Goal: Task Accomplishment & Management: Manage account settings

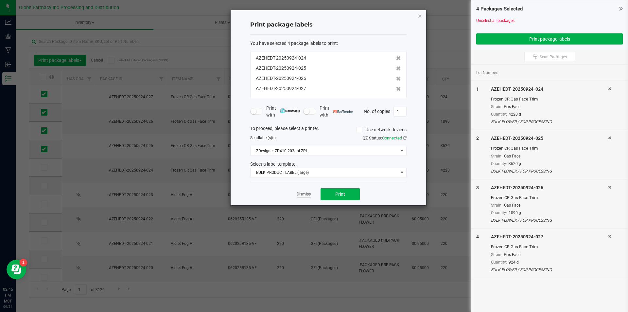
click at [302, 192] on link "Dismiss" at bounding box center [304, 194] width 14 height 6
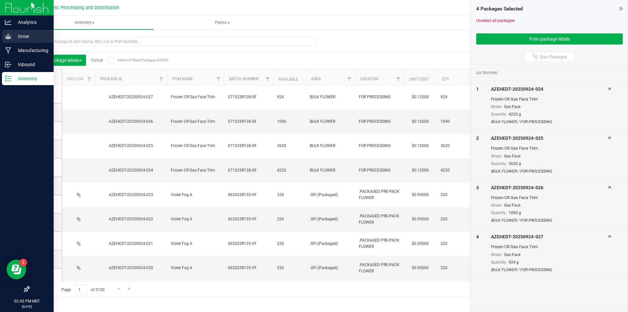
click at [6, 35] on icon at bounding box center [8, 36] width 7 height 7
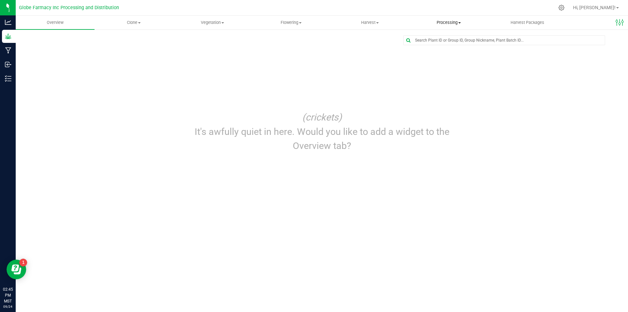
click at [448, 26] on uib-tab-heading "Processing Create package Processing harvests Processing plants Completed harve…" at bounding box center [449, 22] width 78 height 13
click at [439, 48] on span "Processing harvests" at bounding box center [439, 47] width 61 height 6
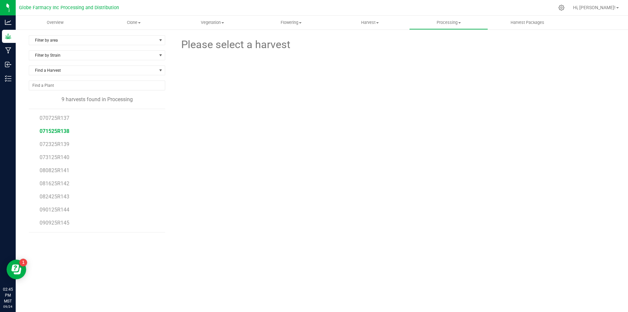
click at [63, 131] on span "071525R138" at bounding box center [55, 131] width 30 height 6
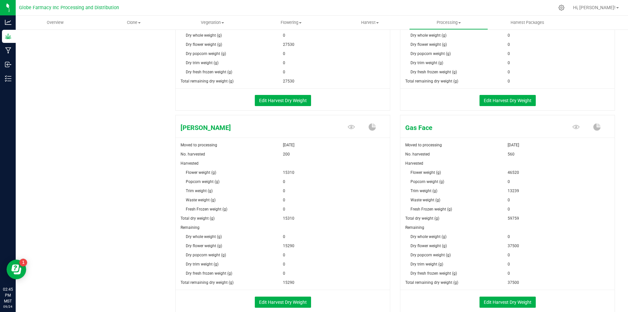
scroll to position [294, 0]
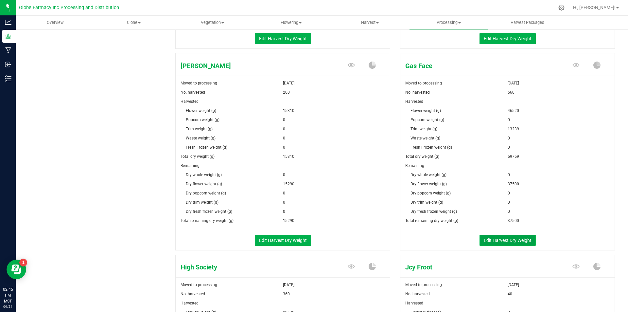
click at [513, 237] on button "Edit Harvest Dry Weight" at bounding box center [508, 240] width 56 height 11
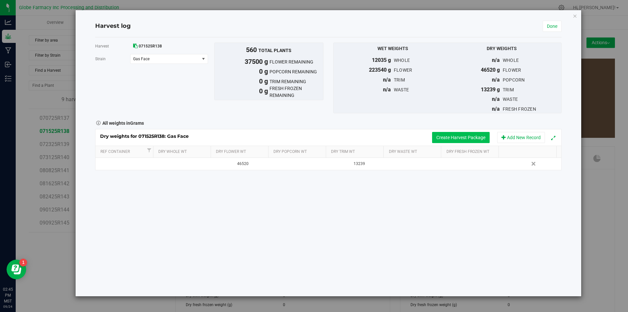
click at [437, 141] on button "Create Harvest Package" at bounding box center [461, 137] width 58 height 11
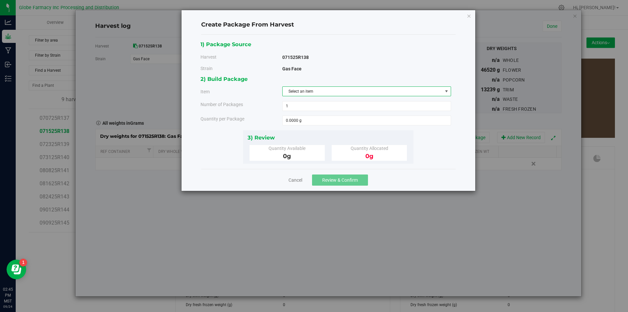
click at [297, 92] on span "Select an item" at bounding box center [363, 91] width 160 height 9
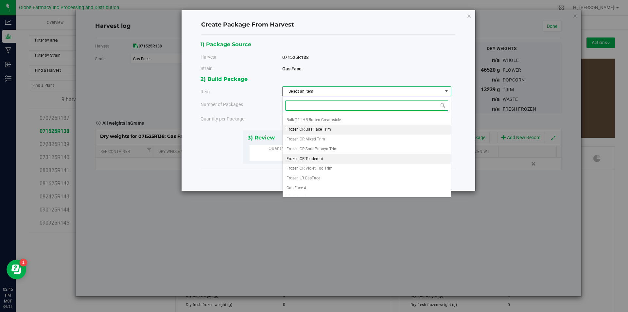
scroll to position [122, 0]
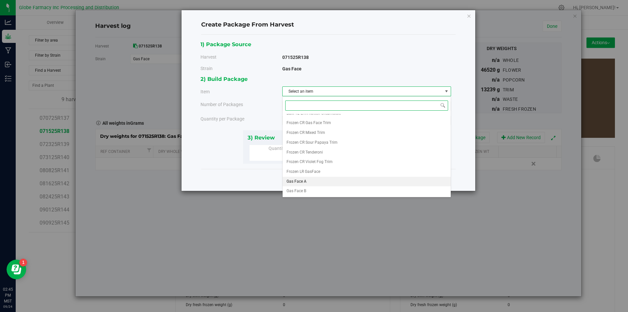
click at [310, 183] on li "Gas Face A" at bounding box center [367, 182] width 168 height 10
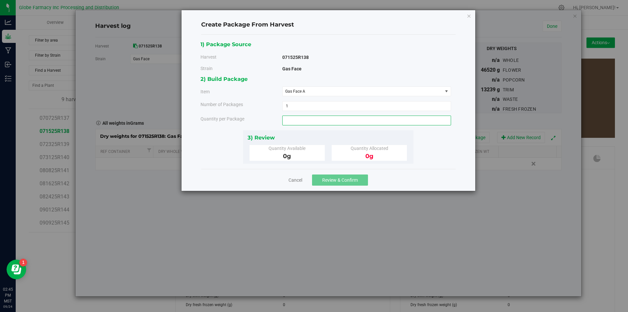
click at [304, 123] on span at bounding box center [366, 120] width 169 height 10
type input "3000"
type input "3000.0000 g"
click at [345, 176] on button "Review & Confirm" at bounding box center [340, 179] width 56 height 11
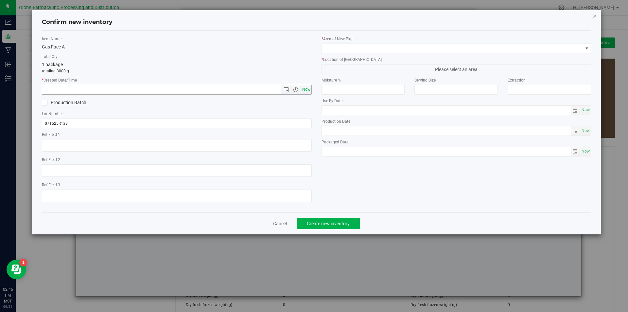
click at [308, 85] on span "Now" at bounding box center [306, 89] width 11 height 9
type input "[DATE] 2:46 PM"
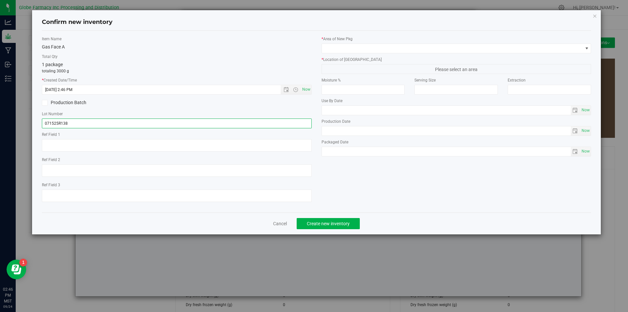
click at [76, 119] on input "071525R138" at bounding box center [177, 123] width 270 height 10
type input "071525R138-GF"
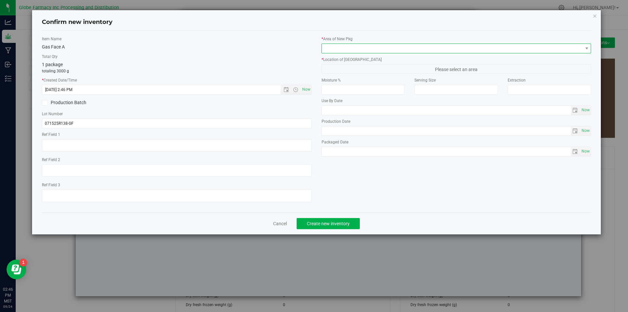
click at [345, 50] on span at bounding box center [452, 48] width 261 height 9
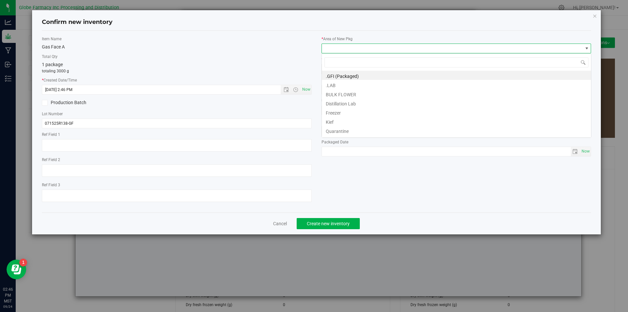
scroll to position [10, 270]
click at [343, 91] on li "BULK FLOWER" at bounding box center [456, 93] width 269 height 9
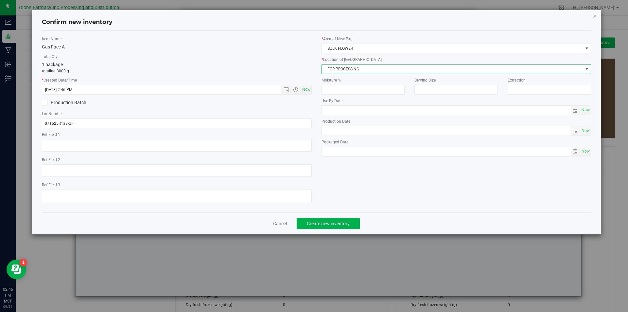
click at [352, 69] on span "FOR PROCESSING" at bounding box center [452, 68] width 261 height 9
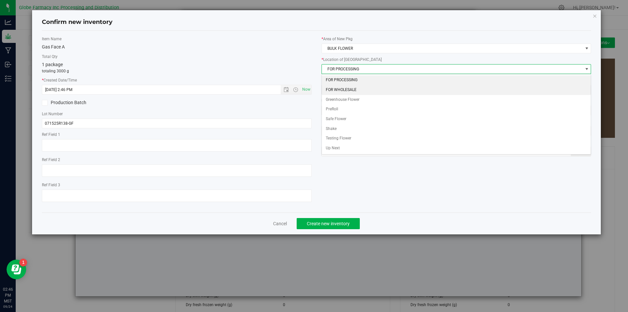
click at [350, 87] on li "FOR WHOLESALE" at bounding box center [456, 90] width 269 height 10
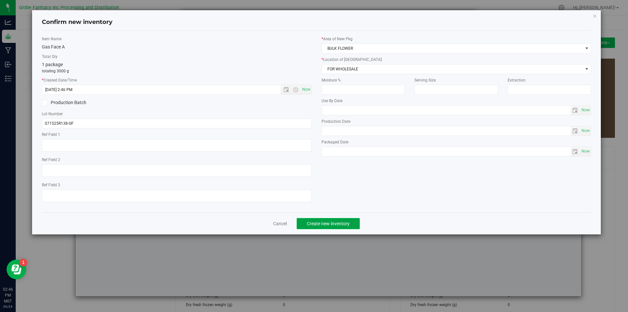
click at [334, 226] on button "Create new inventory" at bounding box center [328, 223] width 63 height 11
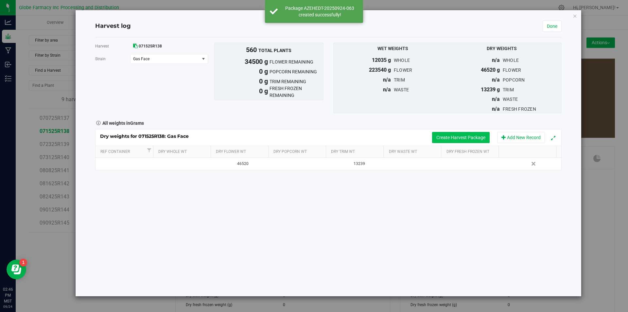
click at [448, 132] on button "Create Harvest Package" at bounding box center [461, 137] width 58 height 11
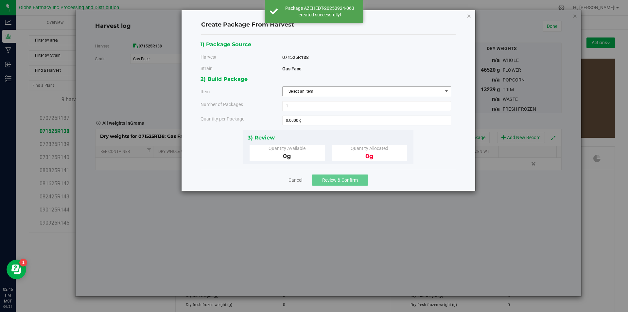
click at [351, 89] on span "Select an item" at bounding box center [363, 91] width 160 height 9
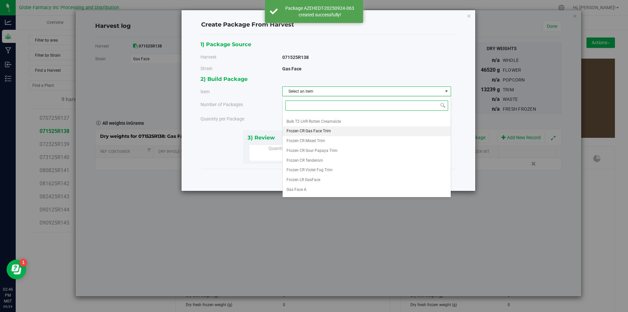
scroll to position [122, 0]
click at [308, 183] on li "Gas Face A" at bounding box center [367, 182] width 168 height 10
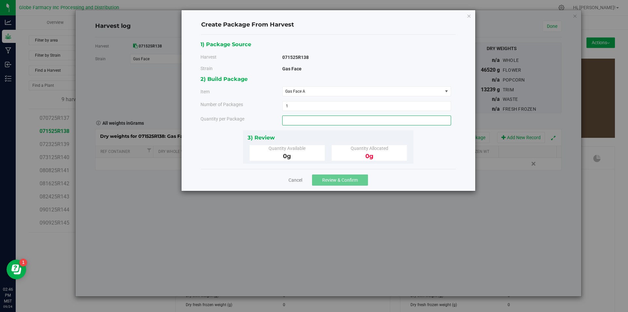
click at [302, 118] on span at bounding box center [366, 120] width 169 height 10
type input "2700"
click at [343, 184] on button "Review & Confirm" at bounding box center [340, 179] width 56 height 11
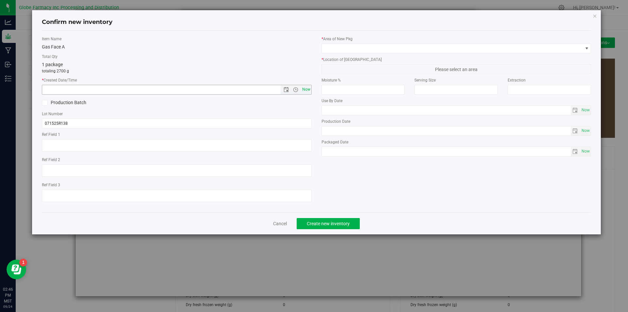
click at [308, 87] on span "Now" at bounding box center [306, 89] width 11 height 9
type input "[DATE] 2:46 PM"
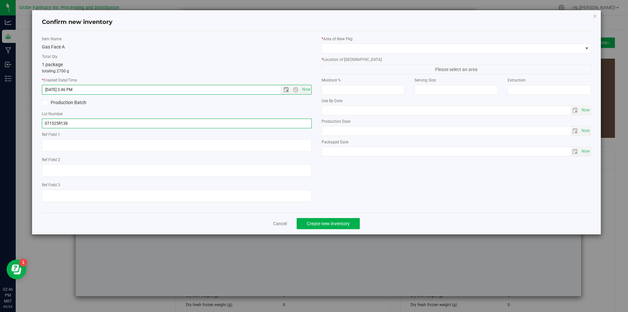
click at [117, 119] on input "071525R138" at bounding box center [177, 123] width 270 height 10
type input "071525R138-GF"
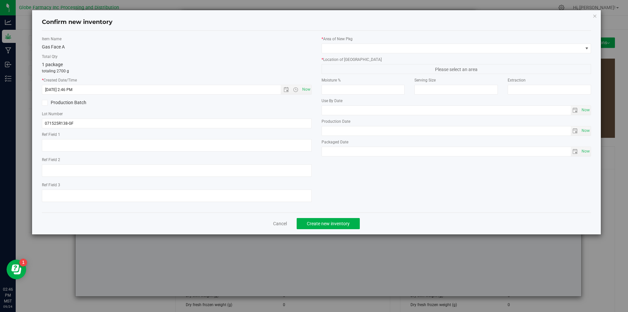
click at [402, 54] on div "* Area of [GEOGRAPHIC_DATA] * Location of [GEOGRAPHIC_DATA] Please select an ar…" at bounding box center [457, 98] width 280 height 124
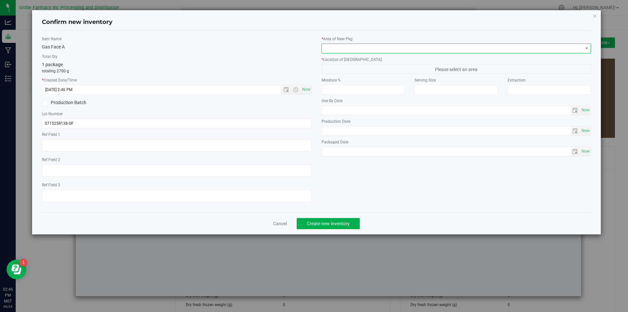
click at [403, 51] on span at bounding box center [452, 48] width 261 height 9
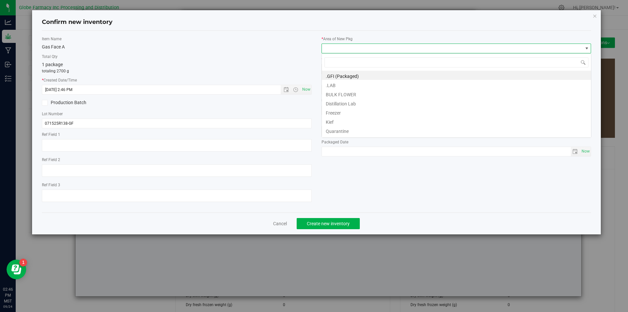
scroll to position [10, 270]
click at [355, 96] on li "BULK FLOWER" at bounding box center [456, 93] width 269 height 9
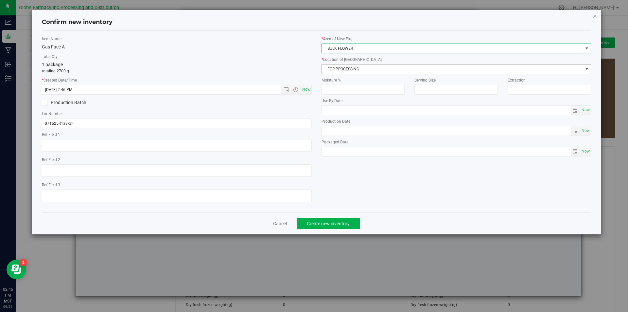
click at [355, 70] on span "FOR PROCESSING" at bounding box center [452, 68] width 261 height 9
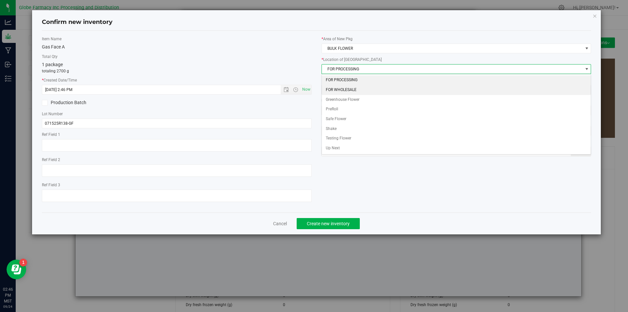
click at [351, 87] on li "FOR WHOLESALE" at bounding box center [456, 90] width 269 height 10
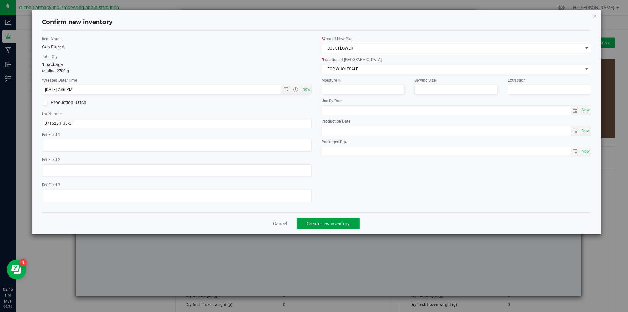
click at [330, 221] on span "Create new inventory" at bounding box center [328, 223] width 43 height 5
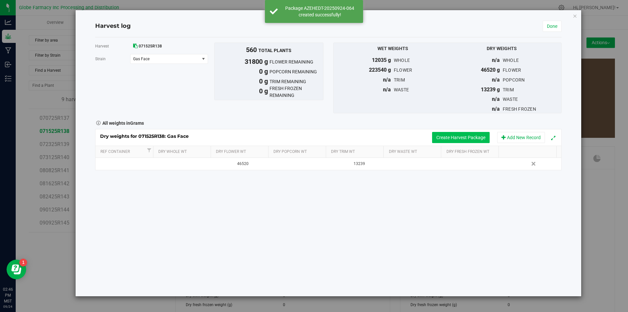
click at [456, 138] on button "Create Harvest Package" at bounding box center [461, 137] width 58 height 11
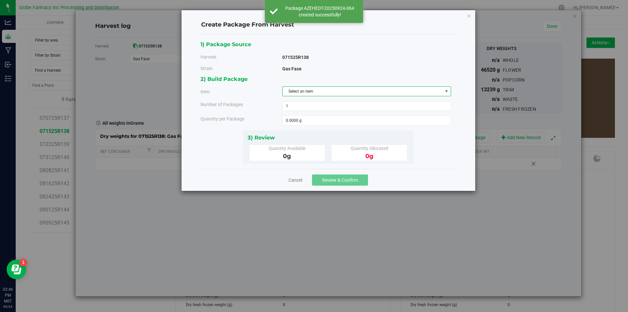
click at [355, 88] on span "Select an item" at bounding box center [363, 91] width 160 height 9
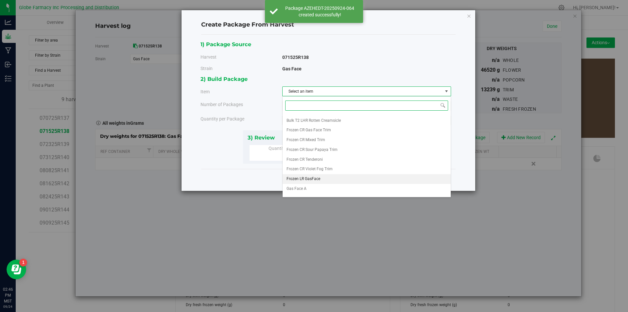
scroll to position [122, 0]
click at [316, 190] on li "Gas Face B" at bounding box center [367, 191] width 168 height 10
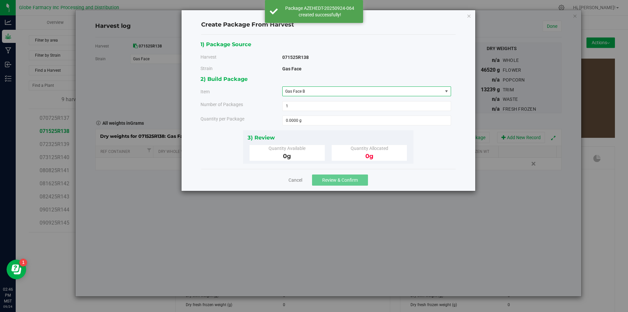
click at [307, 114] on div "2) Build Package Item Gas Face B Big League Sherb x Triple Burger B Bulk Infuse…" at bounding box center [328, 102] width 255 height 55
click at [303, 122] on span at bounding box center [366, 120] width 169 height 10
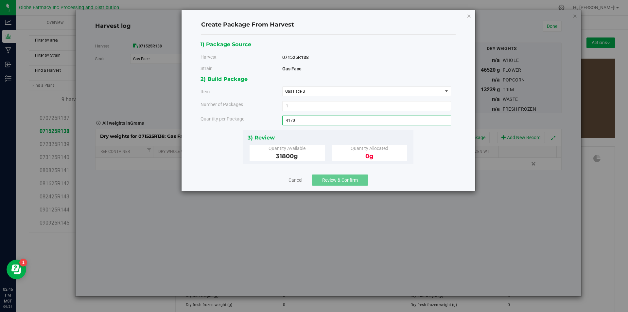
type input "4170"
type input "4170.0000 g"
click at [334, 180] on span "Review & Confirm" at bounding box center [340, 179] width 36 height 5
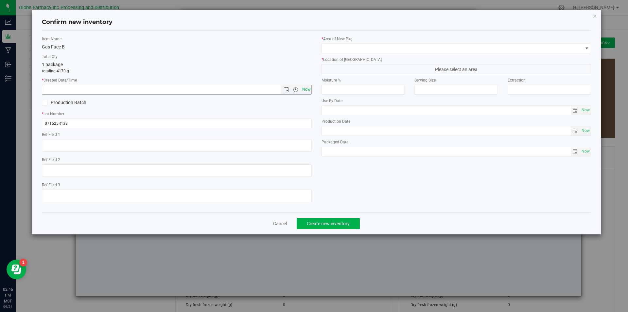
click at [306, 88] on span "Now" at bounding box center [306, 89] width 11 height 9
type input "[DATE] 2:46 PM"
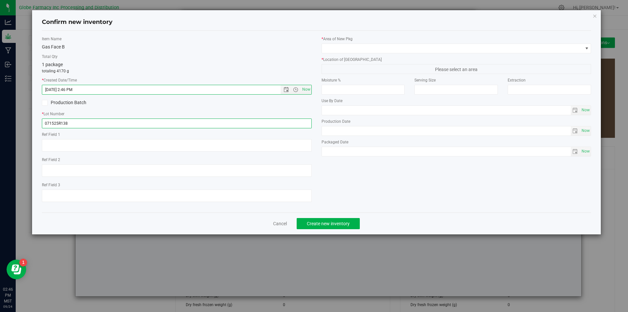
click at [80, 120] on input "071525R138" at bounding box center [177, 123] width 270 height 10
type input "071525R138-GF"
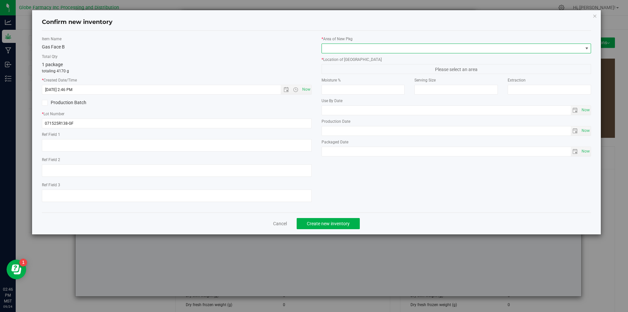
click at [341, 48] on span at bounding box center [452, 48] width 261 height 9
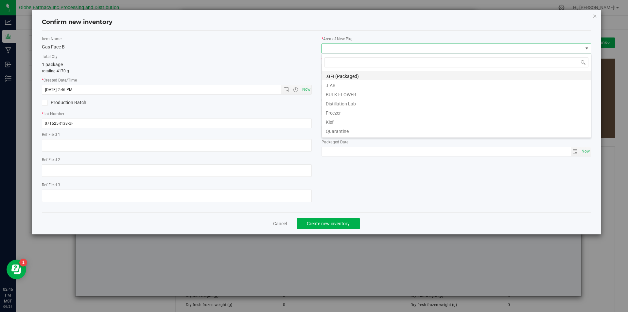
scroll to position [10, 270]
click at [336, 92] on li "BULK FLOWER" at bounding box center [456, 93] width 269 height 9
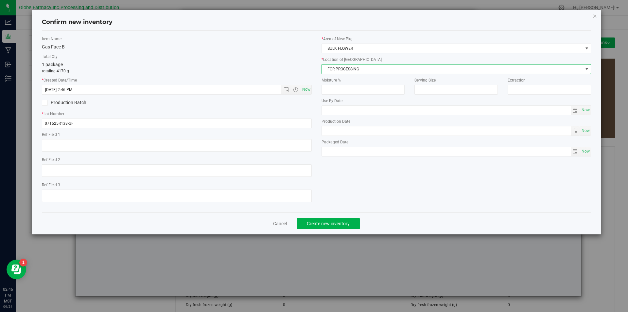
click at [335, 69] on span "FOR PROCESSING" at bounding box center [452, 68] width 261 height 9
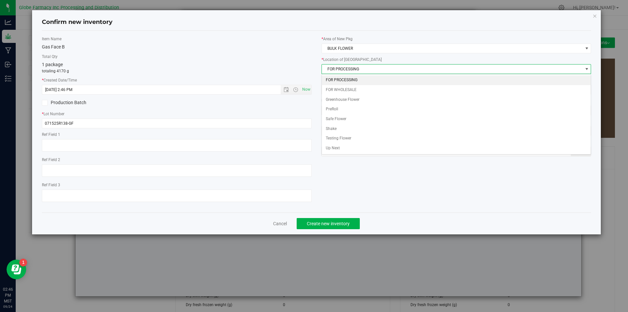
click at [331, 79] on li "FOR PROCESSING" at bounding box center [456, 80] width 269 height 10
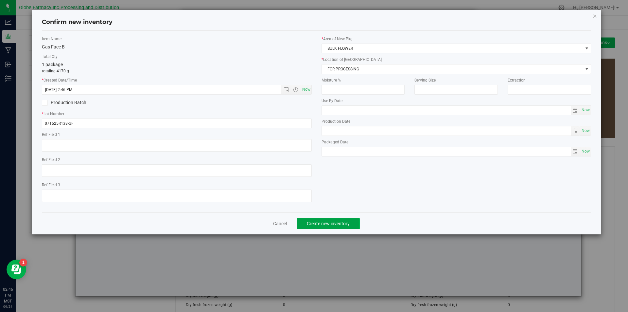
click at [345, 225] on span "Create new inventory" at bounding box center [328, 223] width 43 height 5
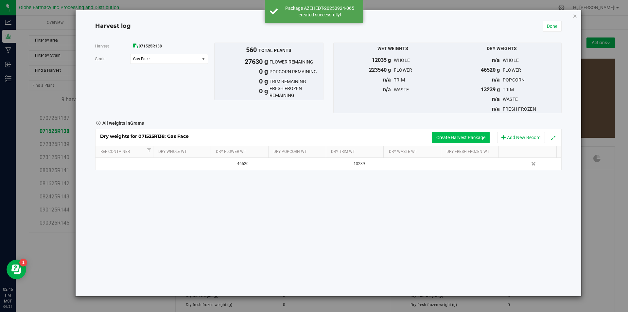
click at [453, 135] on button "Create Harvest Package" at bounding box center [461, 137] width 58 height 11
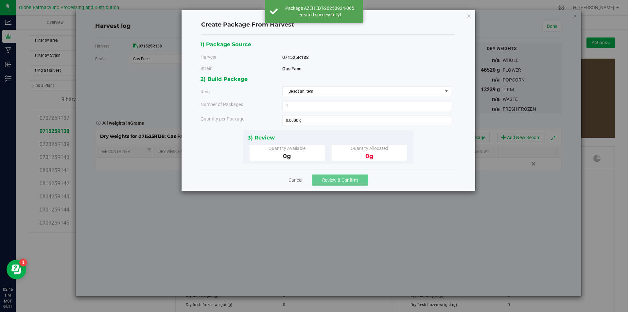
click at [296, 98] on div "2) Build Package Item Select an item Number of Packages 1 1 Quantity per Package" at bounding box center [328, 102] width 255 height 55
click at [295, 92] on span "Select an item" at bounding box center [363, 91] width 160 height 9
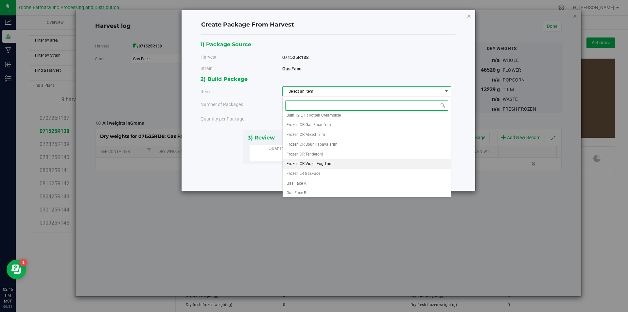
scroll to position [122, 0]
click at [304, 190] on span "Gas Face B" at bounding box center [297, 191] width 20 height 9
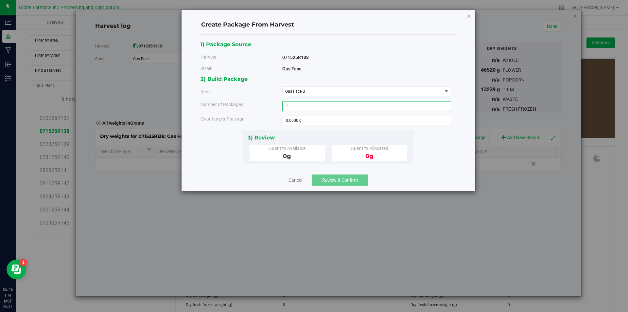
click at [299, 108] on span "1 1" at bounding box center [366, 106] width 169 height 10
type input "2"
click at [300, 119] on span at bounding box center [366, 120] width 169 height 10
type input "3000"
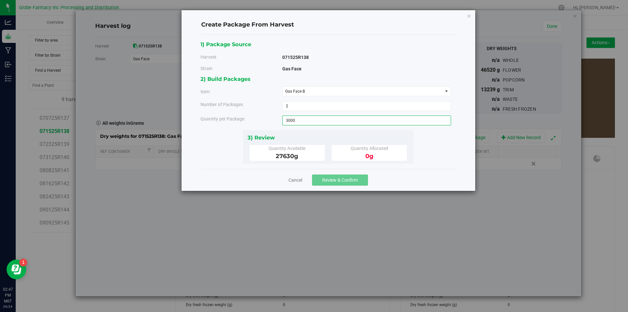
type input "3000.0000 g"
click at [333, 182] on span "Review & Confirm" at bounding box center [340, 179] width 36 height 5
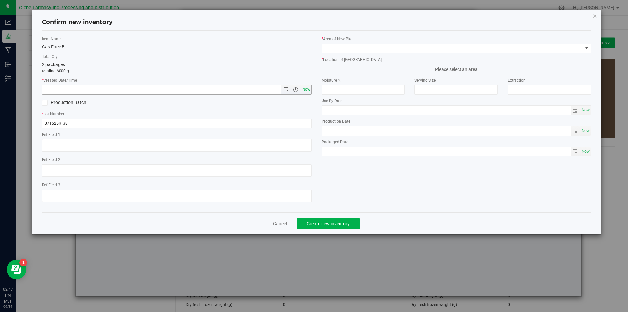
click at [307, 92] on span "Now" at bounding box center [306, 89] width 11 height 9
type input "[DATE] 2:47 PM"
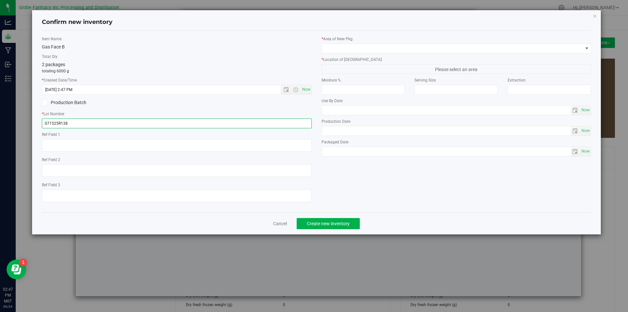
click at [74, 123] on input "071525R138" at bounding box center [177, 123] width 270 height 10
type input "071525R138-GF"
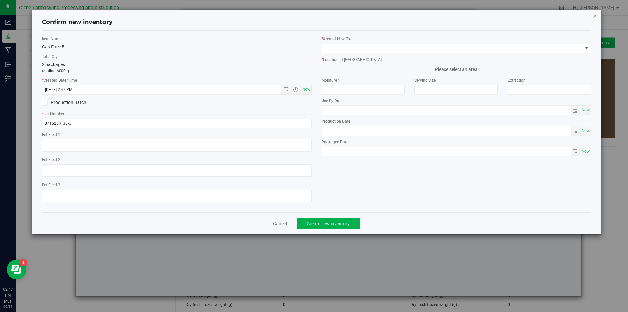
click at [415, 50] on span at bounding box center [452, 48] width 261 height 9
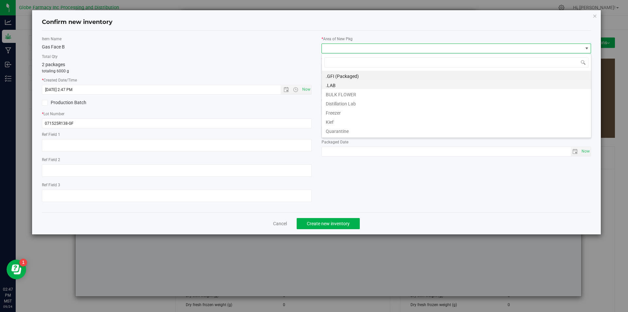
scroll to position [10, 270]
click at [355, 90] on li "BULK FLOWER" at bounding box center [456, 93] width 269 height 9
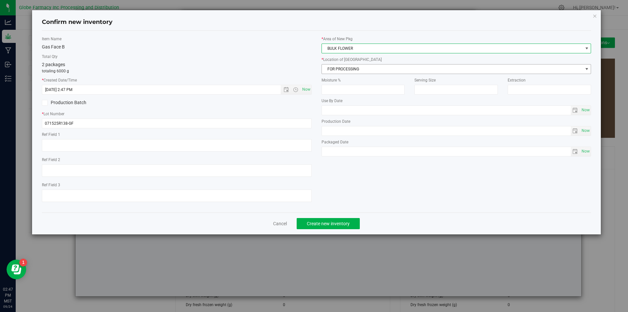
click at [366, 67] on span "FOR PROCESSING" at bounding box center [452, 68] width 261 height 9
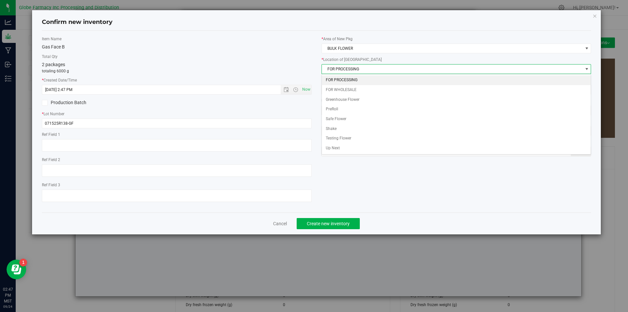
click at [355, 79] on li "FOR PROCESSING" at bounding box center [456, 80] width 269 height 10
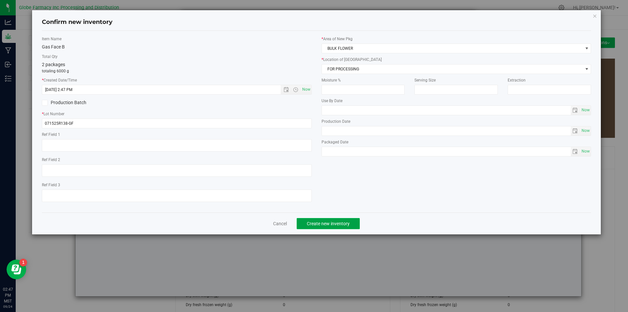
click at [333, 218] on button "Create new inventory" at bounding box center [328, 223] width 63 height 11
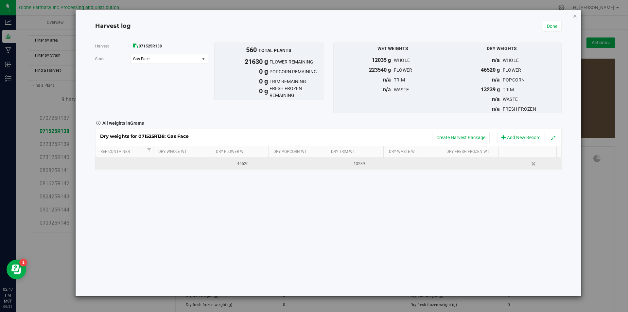
drag, startPoint x: 249, startPoint y: 163, endPoint x: 253, endPoint y: 164, distance: 4.0
click at [253, 164] on div "46520" at bounding box center [243, 164] width 53 height 6
type input "4"
type input "24890"
click at [554, 25] on link "Done" at bounding box center [552, 26] width 19 height 11
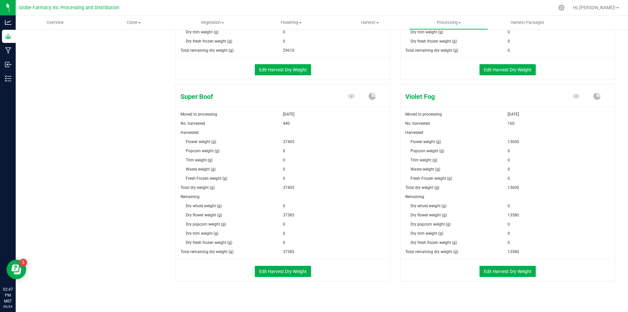
scroll to position [673, 0]
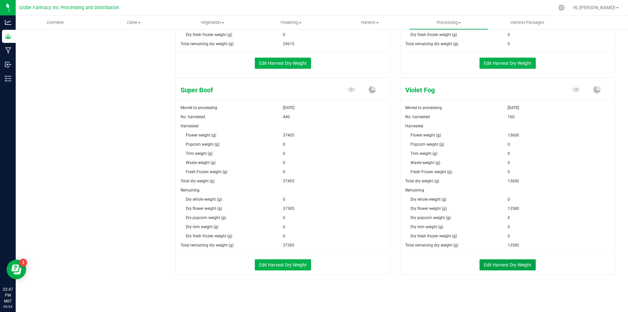
click at [491, 269] on button "Edit Harvest Dry Weight" at bounding box center [508, 264] width 56 height 11
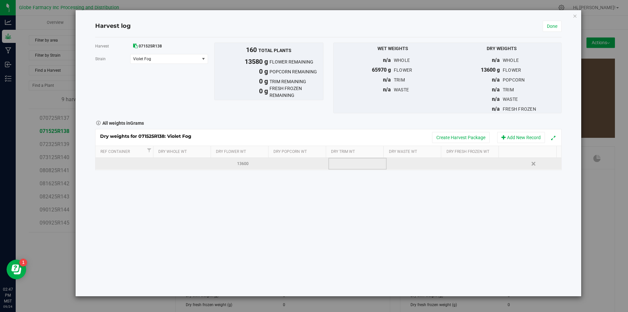
click at [363, 163] on td at bounding box center [357, 164] width 58 height 12
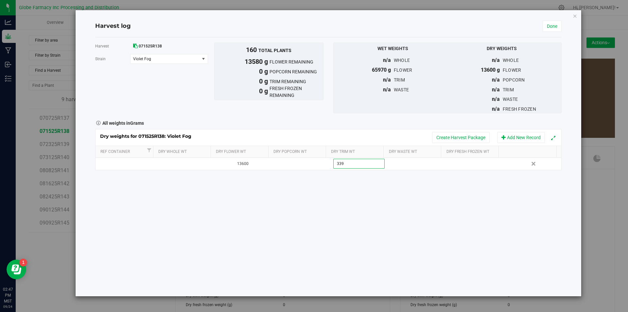
type input "3390"
click at [452, 135] on button "Create Harvest Package" at bounding box center [461, 137] width 58 height 11
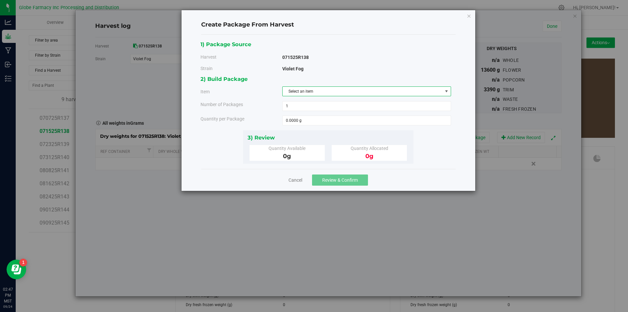
click at [291, 93] on span "Select an item" at bounding box center [363, 91] width 160 height 9
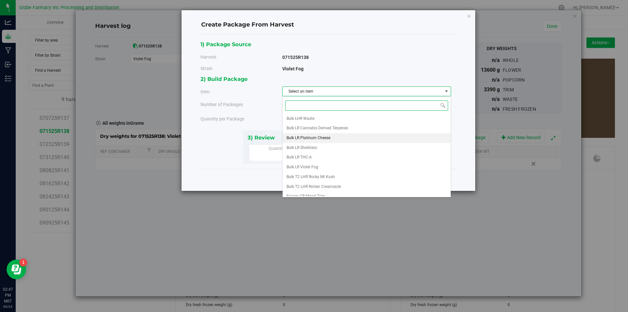
scroll to position [122, 0]
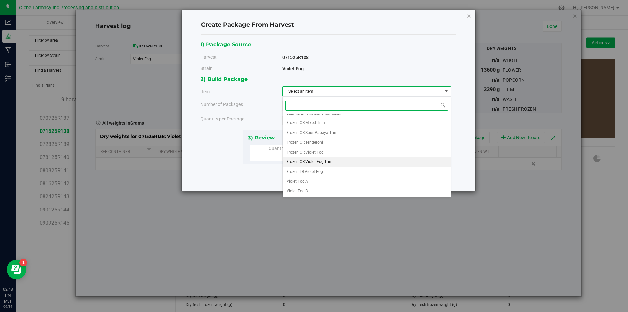
click at [318, 161] on span "Frozen CR Violet Fog Trim" at bounding box center [310, 162] width 46 height 9
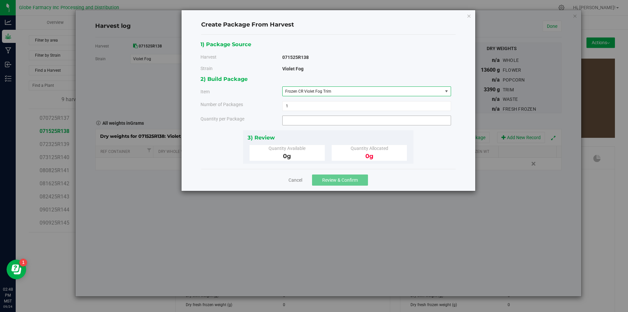
click at [311, 121] on span at bounding box center [366, 120] width 169 height 10
type input "3390"
type input "3390.0000 g"
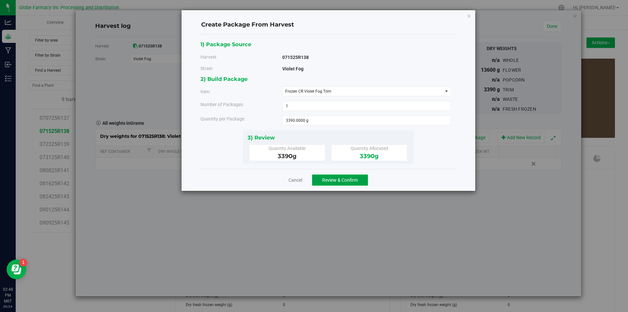
click at [342, 180] on span "Review & Confirm" at bounding box center [340, 179] width 36 height 5
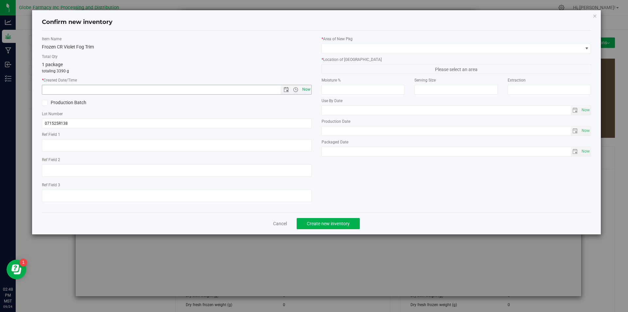
click at [305, 90] on span "Now" at bounding box center [306, 89] width 11 height 9
type input "[DATE] 2:48 PM"
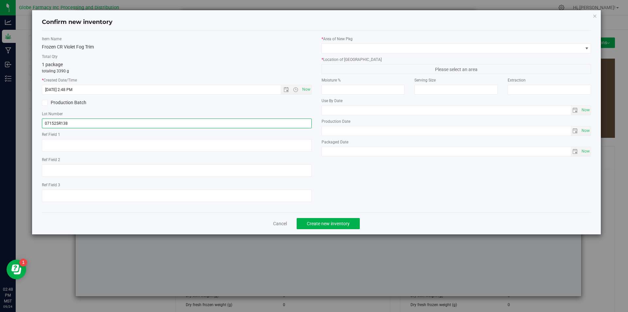
click at [145, 126] on input "071525R138" at bounding box center [177, 123] width 270 height 10
type input "071525R138-VF"
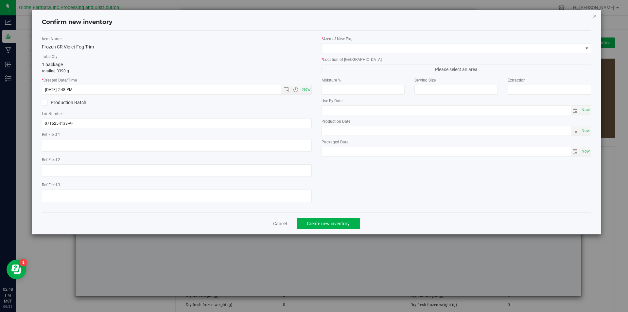
click at [346, 40] on label "* Area of [GEOGRAPHIC_DATA]" at bounding box center [457, 39] width 270 height 6
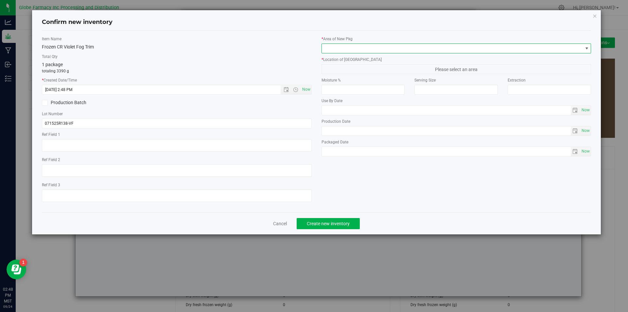
click at [347, 51] on span at bounding box center [452, 48] width 261 height 9
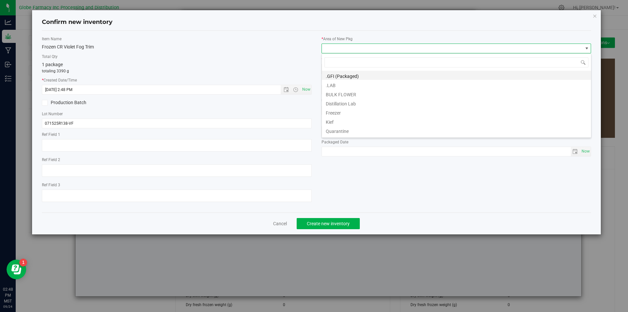
scroll to position [10, 270]
click at [340, 95] on li "BULK FLOWER" at bounding box center [456, 93] width 269 height 9
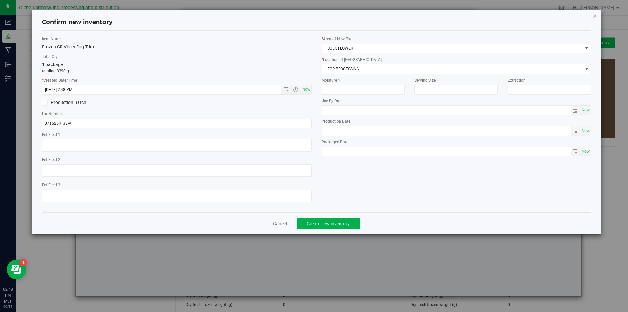
click at [337, 69] on span "FOR PROCESSING" at bounding box center [452, 68] width 261 height 9
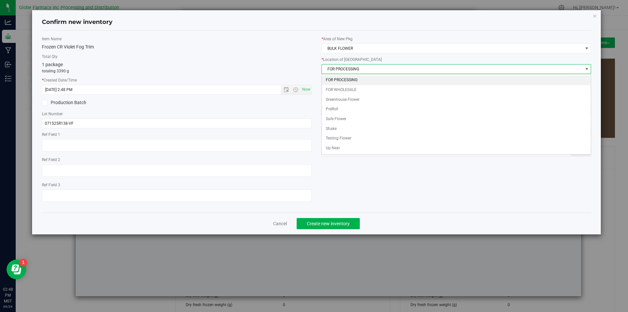
click at [332, 82] on li "FOR PROCESSING" at bounding box center [456, 80] width 269 height 10
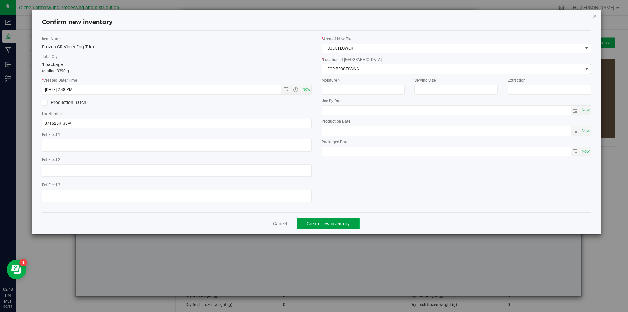
click at [331, 222] on span "Create new inventory" at bounding box center [328, 223] width 43 height 5
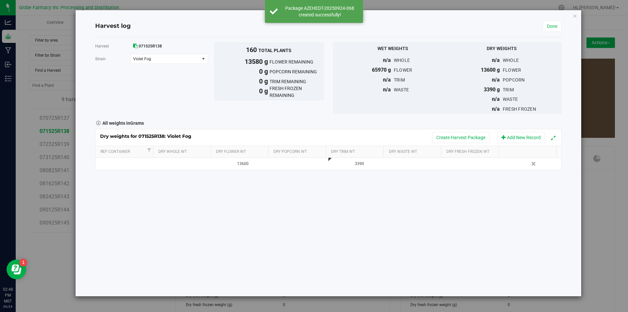
click at [547, 32] on div "Harvest log Done" at bounding box center [328, 26] width 466 height 22
click at [547, 26] on link "Done" at bounding box center [552, 26] width 19 height 11
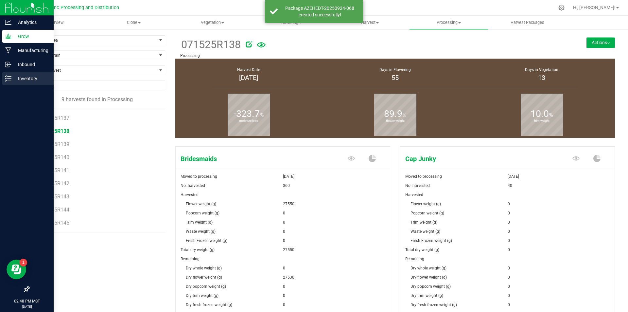
click at [15, 78] on p "Inventory" at bounding box center [30, 79] width 39 height 8
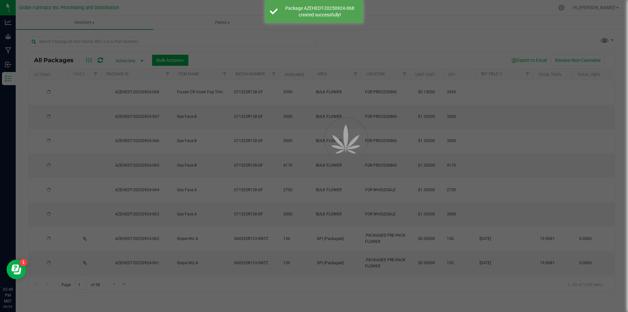
click at [167, 61] on div at bounding box center [314, 156] width 628 height 312
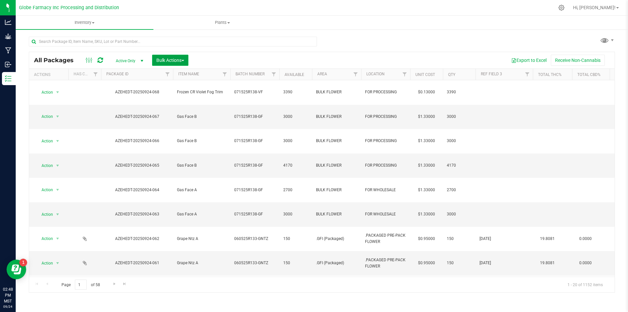
click at [167, 61] on span "Bulk Actions" at bounding box center [170, 60] width 28 height 5
click at [172, 111] on span "Print package labels" at bounding box center [175, 110] width 39 height 5
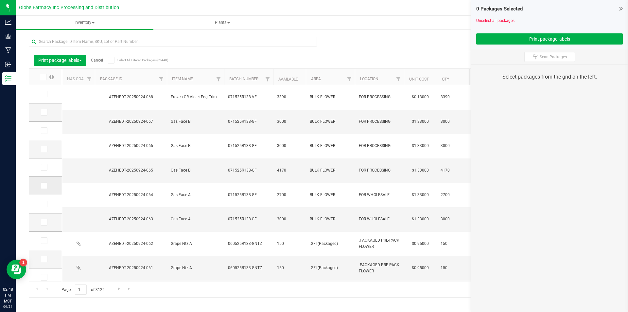
click at [46, 185] on span at bounding box center [44, 185] width 7 height 7
click at [0, 0] on input "checkbox" at bounding box center [0, 0] width 0 height 0
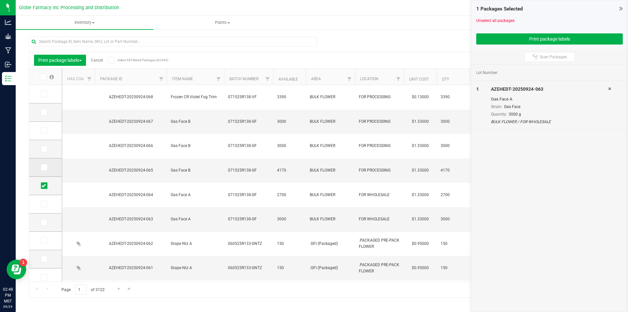
click at [39, 166] on td at bounding box center [45, 167] width 33 height 18
click at [43, 167] on icon at bounding box center [44, 167] width 4 height 0
click at [0, 0] on input "checkbox" at bounding box center [0, 0] width 0 height 0
click at [46, 146] on span at bounding box center [44, 149] width 7 height 7
click at [0, 0] on input "checkbox" at bounding box center [0, 0] width 0 height 0
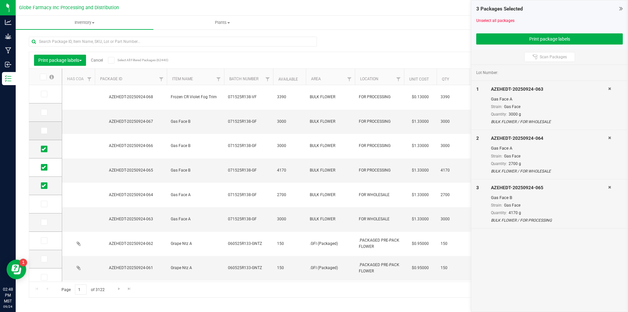
click at [44, 125] on td at bounding box center [45, 131] width 33 height 18
click at [48, 131] on label at bounding box center [45, 130] width 9 height 7
click at [0, 0] on input "checkbox" at bounding box center [0, 0] width 0 height 0
click at [47, 114] on span at bounding box center [44, 112] width 7 height 7
click at [0, 0] on input "checkbox" at bounding box center [0, 0] width 0 height 0
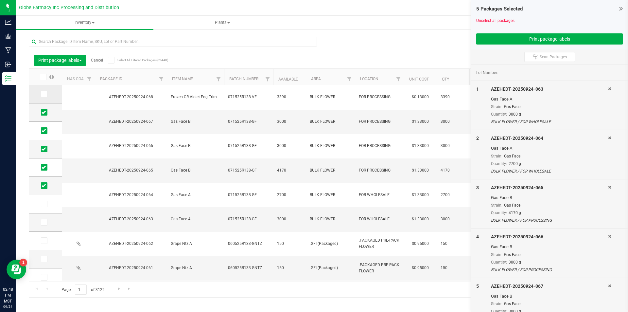
click at [45, 94] on icon at bounding box center [44, 94] width 4 height 0
click at [0, 0] on input "checkbox" at bounding box center [0, 0] width 0 height 0
click at [556, 39] on button "Print package labels" at bounding box center [549, 38] width 147 height 11
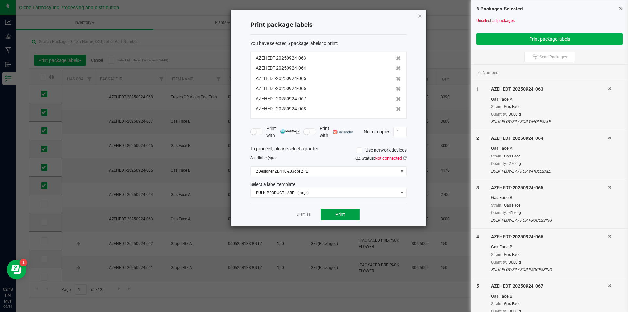
click at [344, 211] on button "Print" at bounding box center [340, 214] width 39 height 12
drag, startPoint x: 307, startPoint y: 214, endPoint x: 299, endPoint y: 210, distance: 8.9
click at [308, 214] on link "Dismiss" at bounding box center [304, 215] width 14 height 6
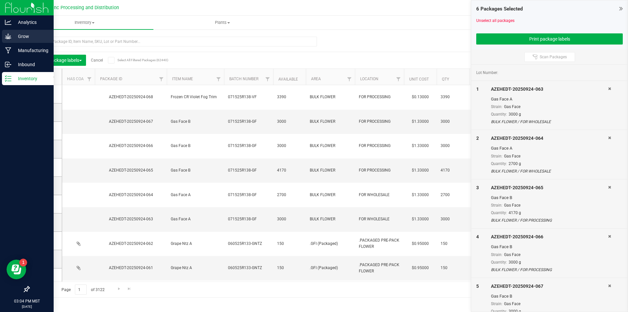
click at [5, 35] on div "Grow" at bounding box center [28, 36] width 52 height 13
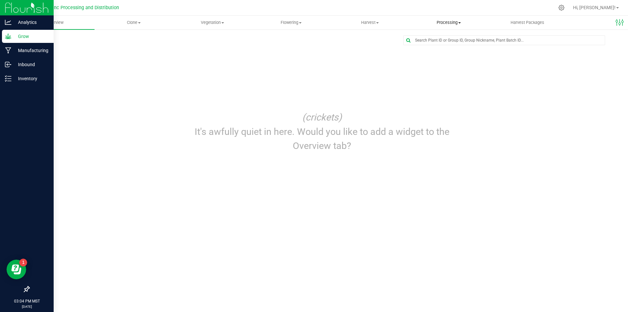
click at [459, 25] on span "Processing" at bounding box center [449, 23] width 78 height 6
click at [449, 47] on span "Processing harvests" at bounding box center [439, 47] width 61 height 6
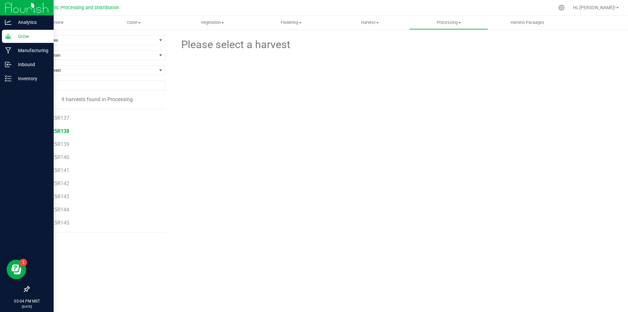
click at [55, 133] on span "071525R138" at bounding box center [55, 131] width 30 height 6
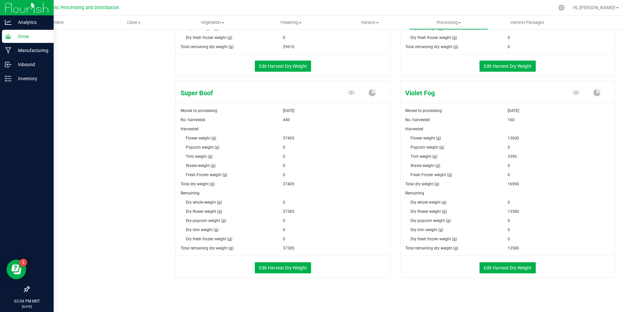
scroll to position [673, 0]
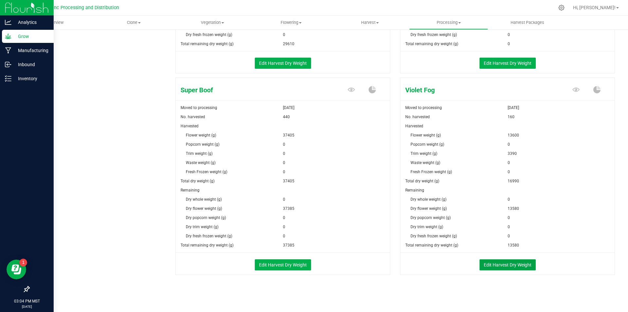
click at [493, 264] on button "Edit Harvest Dry Weight" at bounding box center [508, 264] width 56 height 11
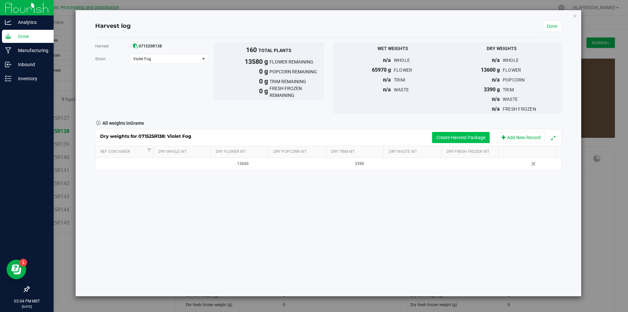
click at [457, 137] on button "Create Harvest Package" at bounding box center [461, 137] width 58 height 11
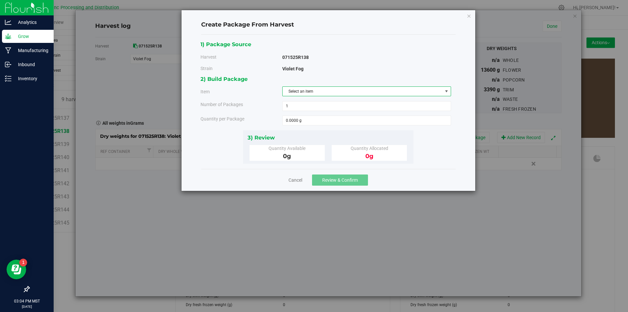
click at [347, 93] on span "Select an item" at bounding box center [363, 91] width 160 height 9
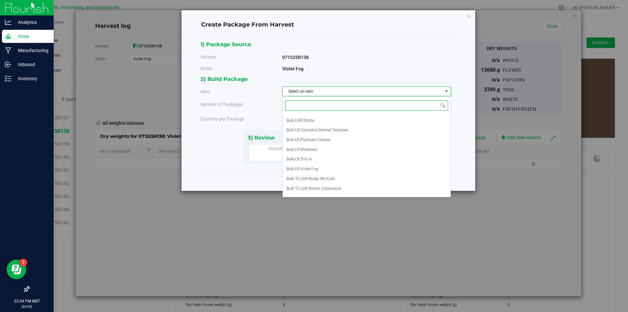
scroll to position [122, 0]
click at [328, 182] on li "Violet Fog A" at bounding box center [367, 182] width 168 height 10
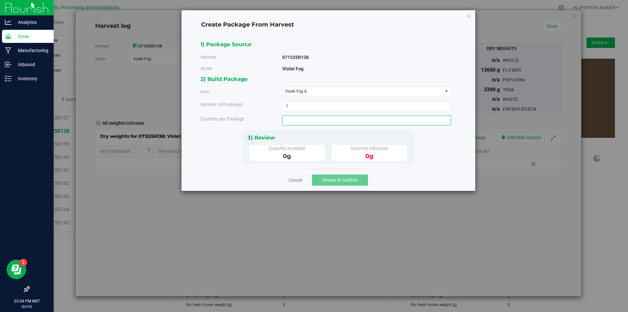
click at [306, 123] on span at bounding box center [366, 120] width 169 height 10
type input "3155"
type input "3155.0000 g"
click at [326, 181] on span "Review & Confirm" at bounding box center [340, 179] width 36 height 5
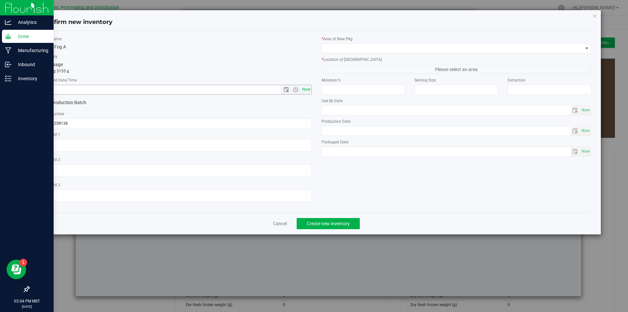
click at [308, 88] on span "Now" at bounding box center [306, 89] width 11 height 9
type input "[DATE] 3:04 PM"
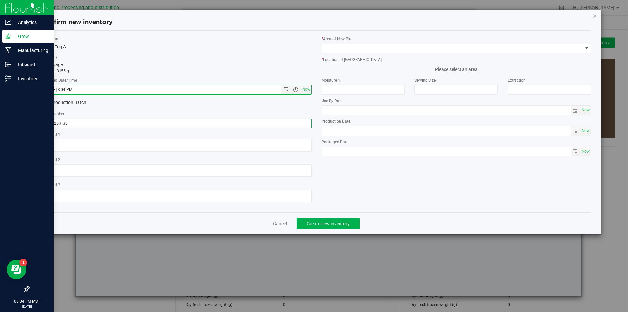
click at [103, 119] on input "071525R138" at bounding box center [177, 123] width 270 height 10
type input "071525R138-VF"
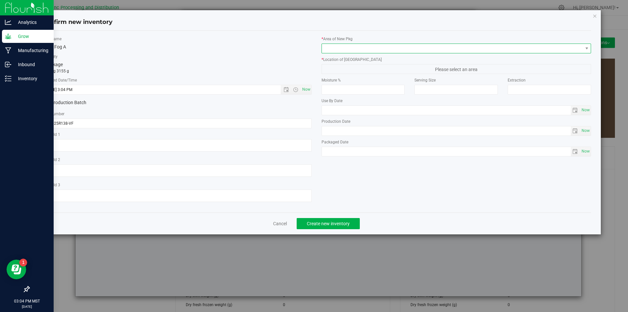
click at [397, 49] on span at bounding box center [452, 48] width 261 height 9
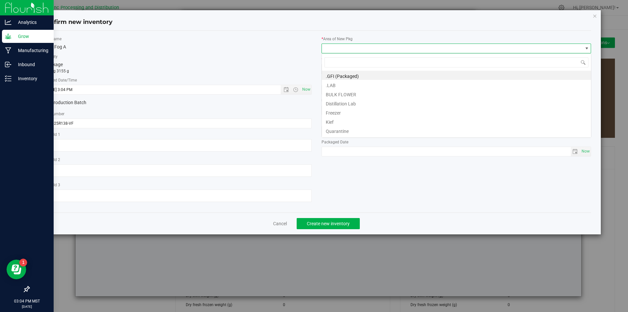
scroll to position [10, 270]
click at [363, 92] on li "BULK FLOWER" at bounding box center [456, 93] width 269 height 9
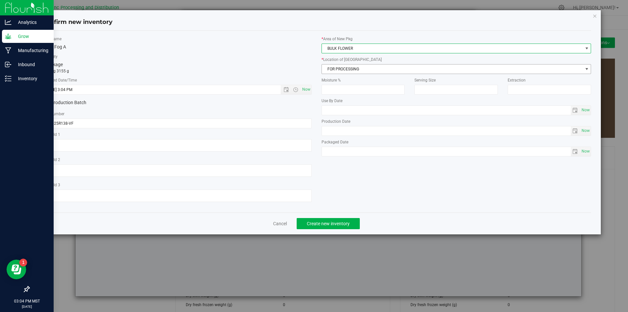
click at [368, 70] on span "FOR PROCESSING" at bounding box center [452, 68] width 261 height 9
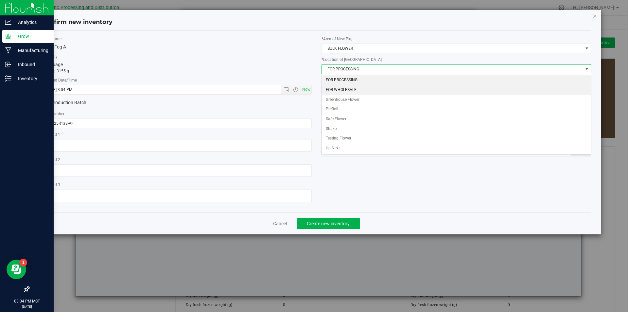
click at [359, 90] on li "FOR WHOLESALE" at bounding box center [456, 90] width 269 height 10
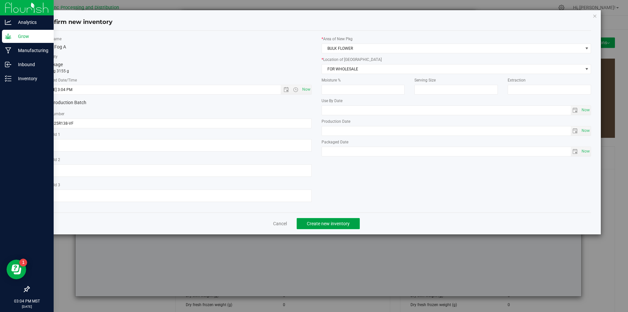
click at [336, 224] on span "Create new inventory" at bounding box center [328, 223] width 43 height 5
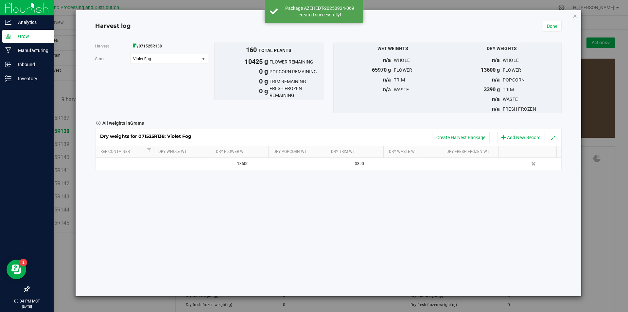
click at [445, 131] on div "Dry weights for 071525R138: Violet Fog Create Harvest Package Add New Record" at bounding box center [329, 137] width 466 height 16
click at [441, 141] on button "Create Harvest Package" at bounding box center [461, 137] width 58 height 11
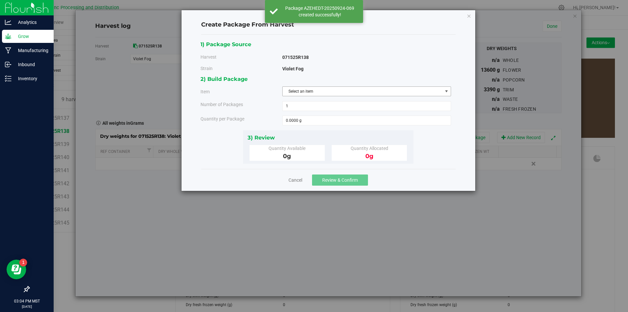
click at [335, 90] on span "Select an item" at bounding box center [363, 91] width 160 height 9
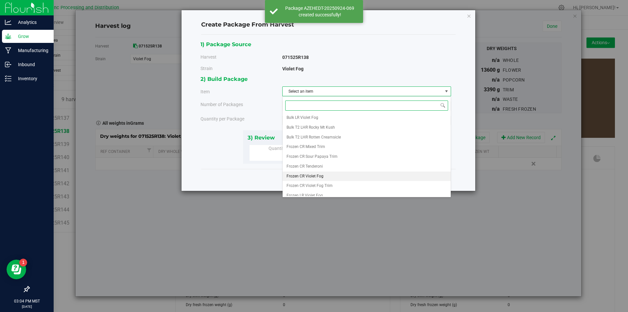
scroll to position [122, 0]
click at [317, 181] on li "Violet Fog A" at bounding box center [367, 182] width 168 height 10
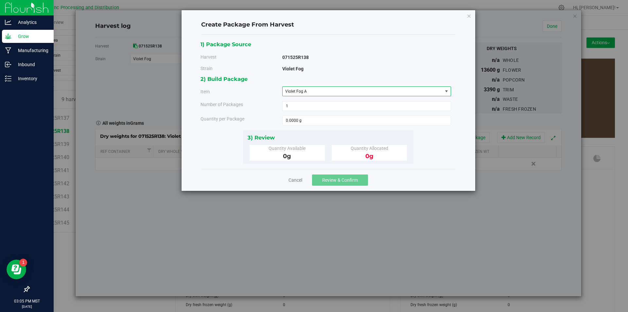
click at [308, 126] on div "2) Build Package Item Violet Fog A Big League Sherb x Triple Burger B Bulk Infu…" at bounding box center [328, 102] width 255 height 55
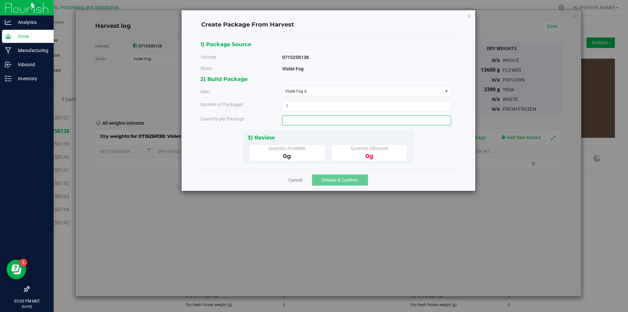
click at [308, 122] on span at bounding box center [366, 120] width 169 height 10
type input "2800"
type input "2800.0000 g"
click at [335, 177] on span "Review & Confirm" at bounding box center [340, 179] width 36 height 5
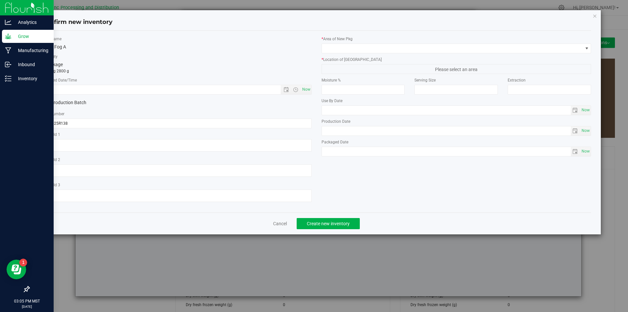
click at [310, 83] on div "* Created Date/Time Now" at bounding box center [177, 85] width 270 height 17
click at [308, 86] on span "Now" at bounding box center [306, 89] width 11 height 9
type input "[DATE] 3:05 PM"
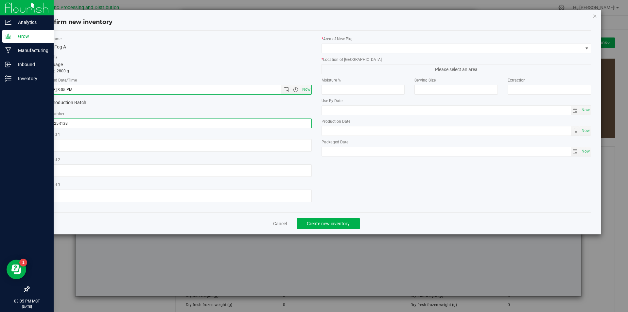
click at [109, 124] on input "071525R138" at bounding box center [177, 123] width 270 height 10
type input "071525R138-VF"
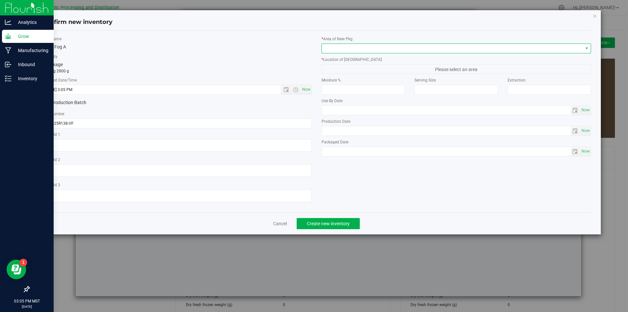
click at [362, 47] on span at bounding box center [452, 48] width 261 height 9
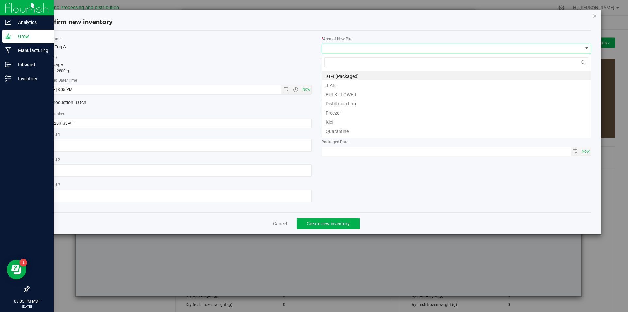
scroll to position [10, 270]
click at [339, 92] on li "BULK FLOWER" at bounding box center [456, 93] width 269 height 9
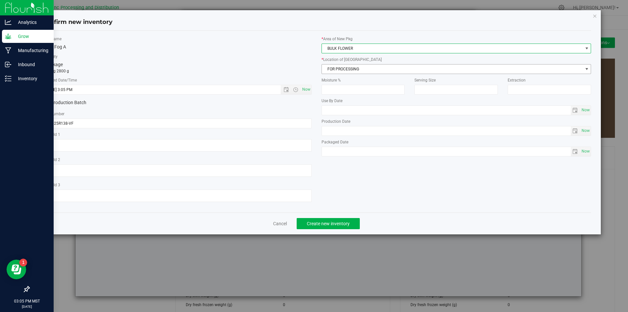
click at [351, 66] on span "FOR PROCESSING" at bounding box center [452, 68] width 261 height 9
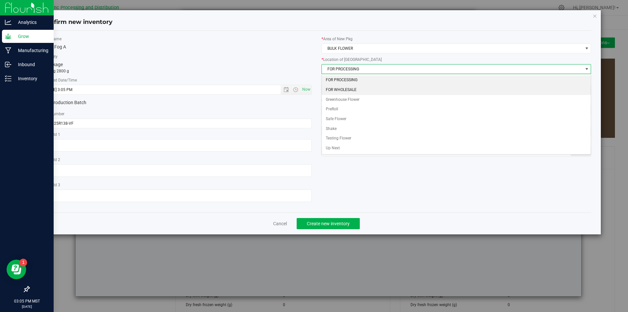
click at [349, 92] on li "FOR WHOLESALE" at bounding box center [456, 90] width 269 height 10
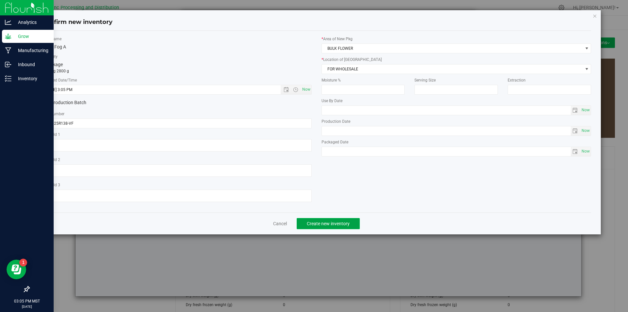
click at [348, 220] on button "Create new inventory" at bounding box center [328, 223] width 63 height 11
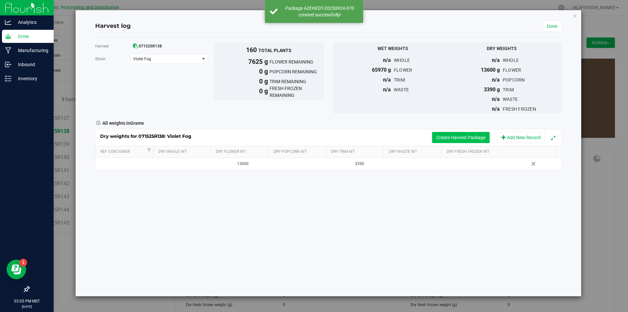
click at [460, 136] on button "Create Harvest Package" at bounding box center [461, 137] width 58 height 11
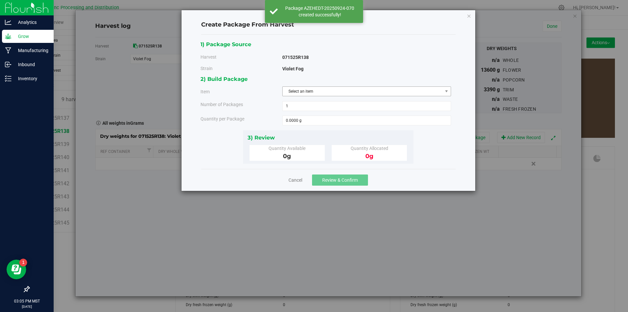
drag, startPoint x: 337, startPoint y: 76, endPoint x: 334, endPoint y: 88, distance: 12.4
click at [337, 79] on div "2) Build Package" at bounding box center [326, 79] width 251 height 9
click at [334, 92] on span "Select an item" at bounding box center [363, 91] width 160 height 9
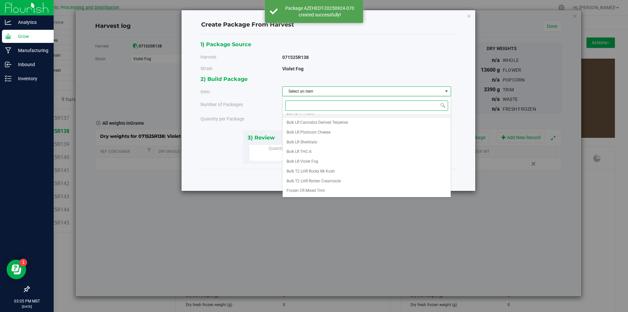
scroll to position [122, 0]
click at [315, 189] on li "Violet Fog B" at bounding box center [367, 191] width 168 height 10
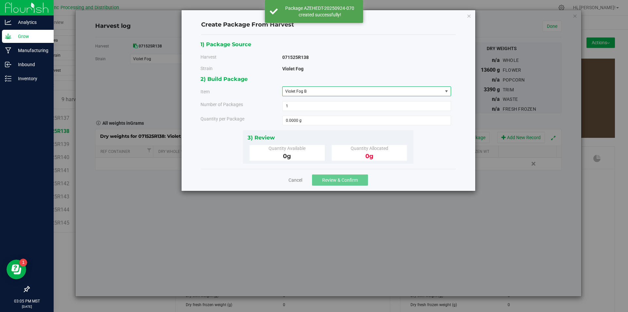
click at [316, 127] on div "2) Build Package Item Violet Fog B Big League Sherb x Triple Burger B Bulk Infu…" at bounding box center [328, 102] width 255 height 55
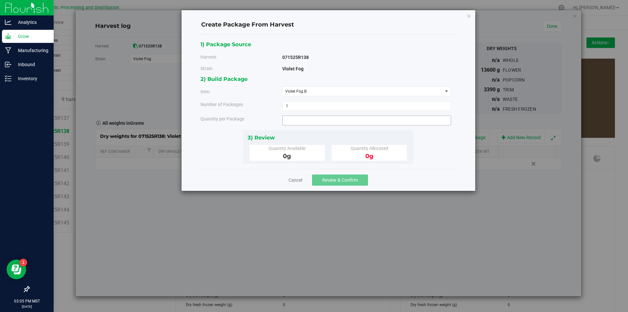
click at [317, 123] on span at bounding box center [366, 120] width 169 height 10
type input "1770"
click at [351, 178] on span "Review & Confirm" at bounding box center [340, 179] width 36 height 5
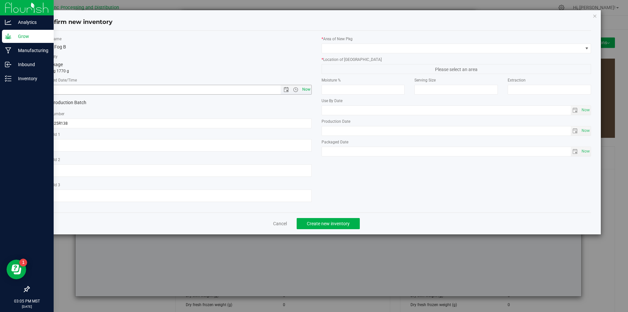
click at [306, 88] on span "Now" at bounding box center [306, 89] width 11 height 9
type input "[DATE] 3:05 PM"
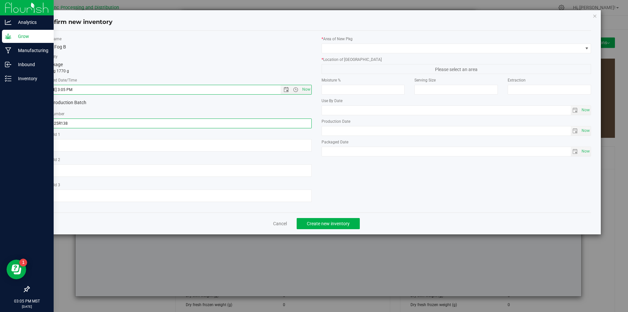
click at [153, 125] on input "071525R138" at bounding box center [177, 123] width 270 height 10
type input "071525R138-VF"
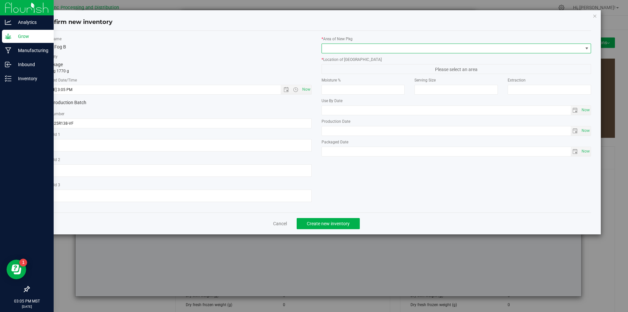
click at [372, 47] on span at bounding box center [452, 48] width 261 height 9
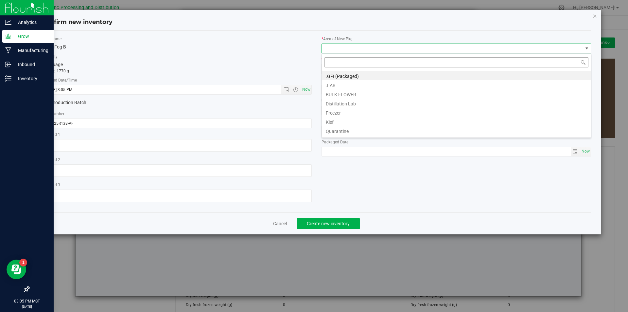
scroll to position [10, 270]
click at [355, 95] on li "BULK FLOWER" at bounding box center [456, 93] width 269 height 9
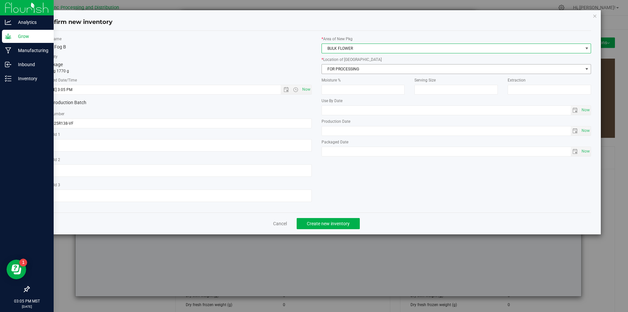
click at [354, 71] on span "FOR PROCESSING" at bounding box center [452, 68] width 261 height 9
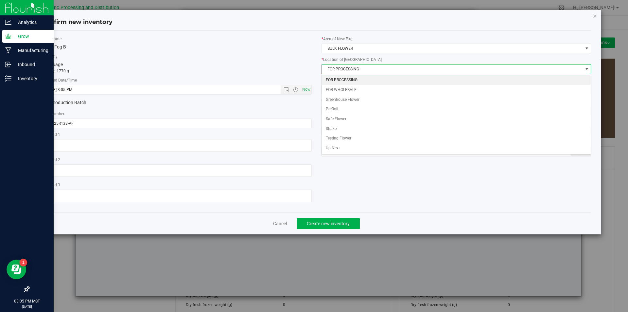
click at [357, 80] on li "FOR PROCESSING" at bounding box center [456, 80] width 269 height 10
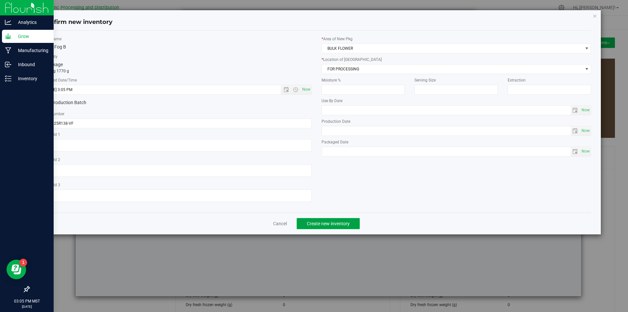
click at [332, 222] on span "Create new inventory" at bounding box center [328, 223] width 43 height 5
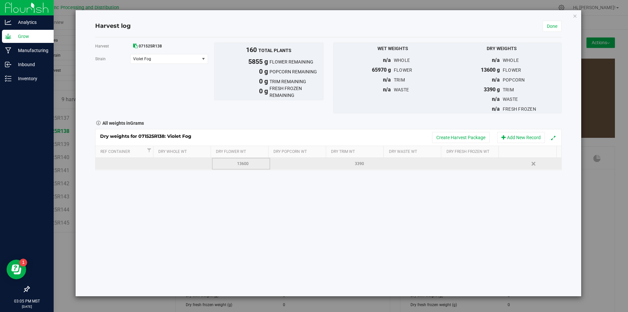
click at [249, 164] on div "13600" at bounding box center [243, 164] width 53 height 6
type input "1"
type input "7745"
click at [551, 25] on link "Done" at bounding box center [552, 26] width 19 height 11
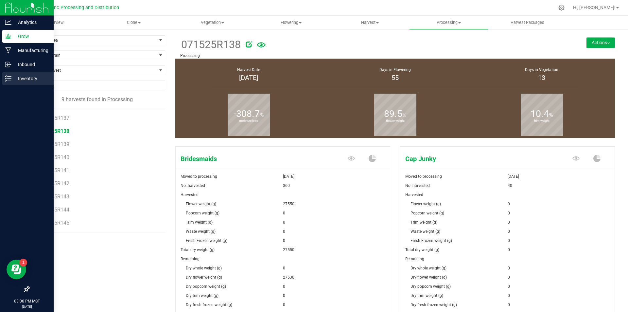
click at [10, 82] on div "Inventory" at bounding box center [28, 78] width 52 height 13
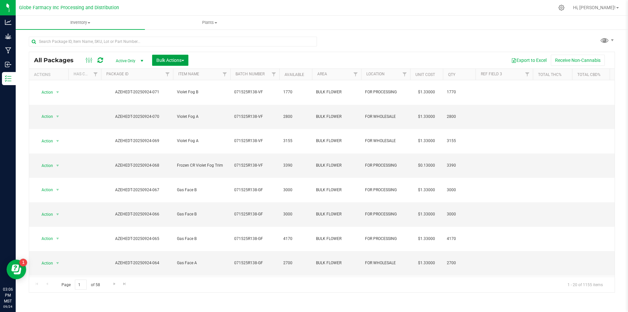
click at [159, 62] on span "Bulk Actions" at bounding box center [170, 60] width 28 height 5
click at [166, 111] on span "Print package labels" at bounding box center [175, 110] width 39 height 5
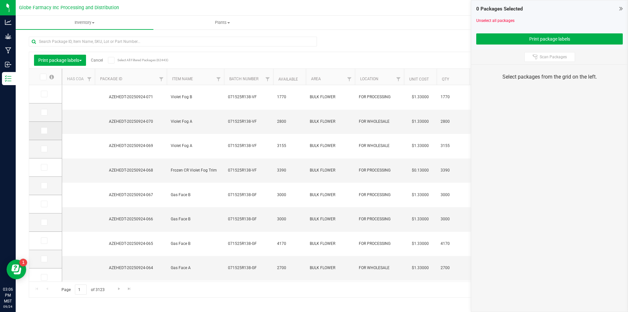
click at [45, 131] on icon at bounding box center [44, 131] width 4 height 0
click at [0, 0] on input "checkbox" at bounding box center [0, 0] width 0 height 0
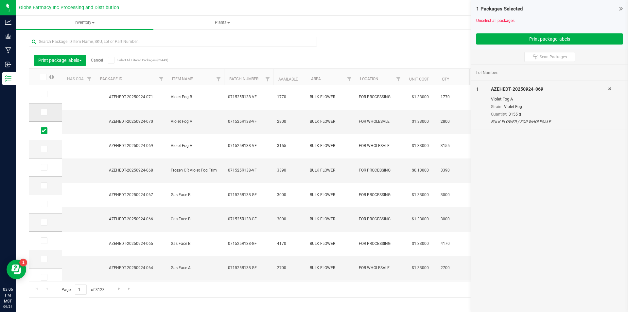
click at [47, 114] on span at bounding box center [44, 112] width 7 height 7
click at [0, 0] on input "checkbox" at bounding box center [0, 0] width 0 height 0
click at [49, 96] on label at bounding box center [45, 94] width 9 height 7
click at [0, 0] on input "checkbox" at bounding box center [0, 0] width 0 height 0
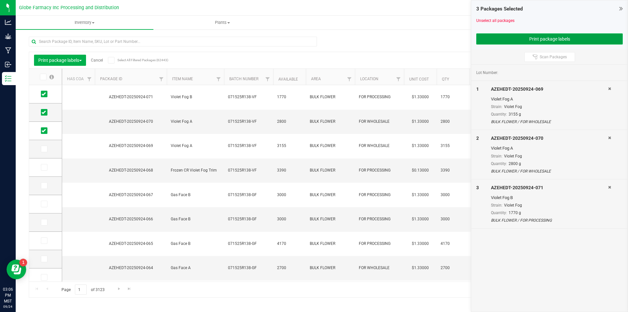
click at [500, 36] on button "Print package labels" at bounding box center [549, 38] width 147 height 11
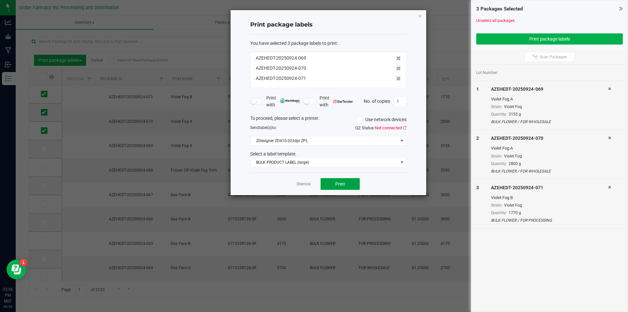
click at [334, 184] on button "Print" at bounding box center [340, 184] width 39 height 12
click at [300, 185] on link "Dismiss" at bounding box center [304, 184] width 14 height 6
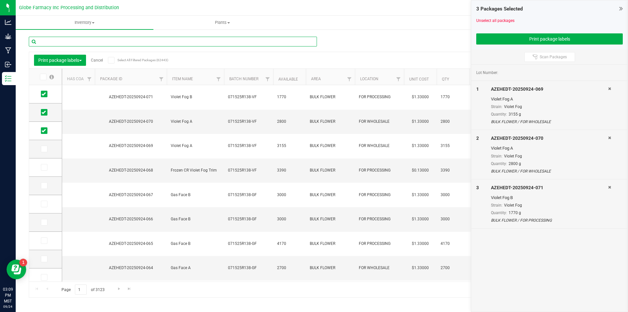
click at [149, 44] on input "text" at bounding box center [173, 42] width 288 height 10
type input "20250922-047"
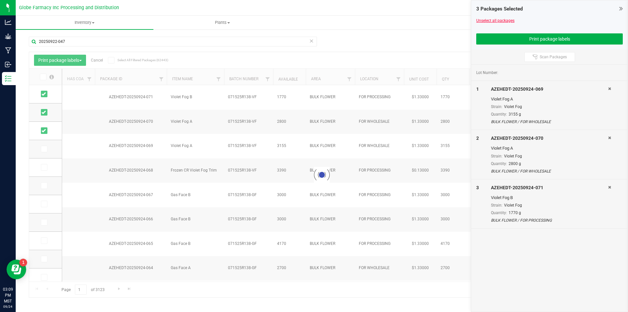
click at [478, 20] on link "Unselect all packages" at bounding box center [495, 20] width 38 height 5
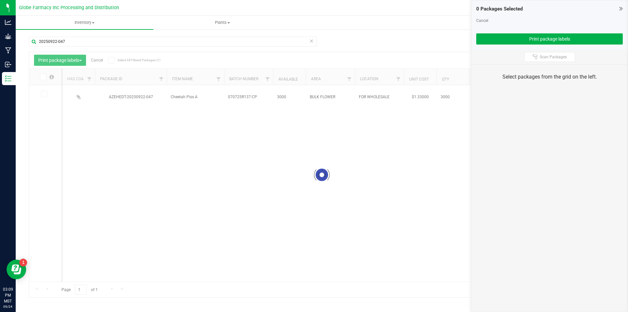
click at [626, 8] on div "0 Packages Selected Cancel Print package labels" at bounding box center [549, 24] width 156 height 49
click at [622, 9] on icon at bounding box center [621, 8] width 4 height 7
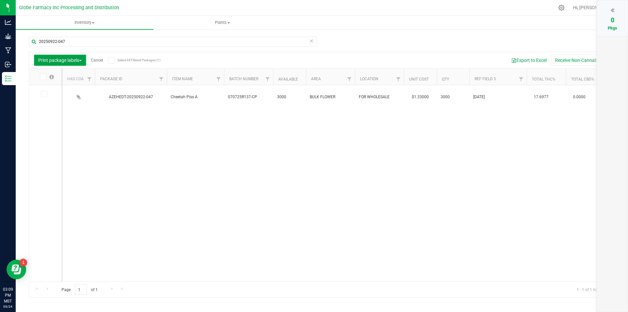
click at [82, 61] on span "button" at bounding box center [80, 60] width 3 height 1
click at [212, 56] on div "Export to Excel Receive Non-Cannabis" at bounding box center [380, 60] width 460 height 11
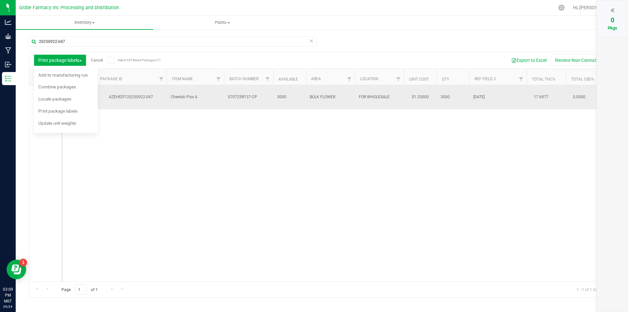
click at [207, 94] on span "Cheetah Piss A" at bounding box center [195, 97] width 49 height 6
click at [206, 94] on span "Cheetah Piss A" at bounding box center [195, 97] width 49 height 6
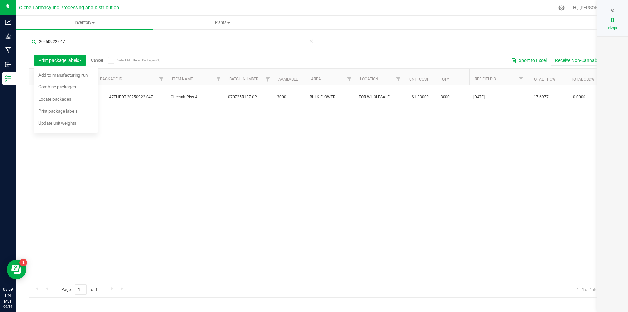
click at [176, 146] on div "AZEHEDT-20250922-047 Cheetah Piss A 070725R137-CP 3000 BULK FLOWER FOR WHOLESAL…" at bounding box center [338, 183] width 552 height 196
click at [72, 75] on span "Add to manufacturing run" at bounding box center [62, 74] width 49 height 5
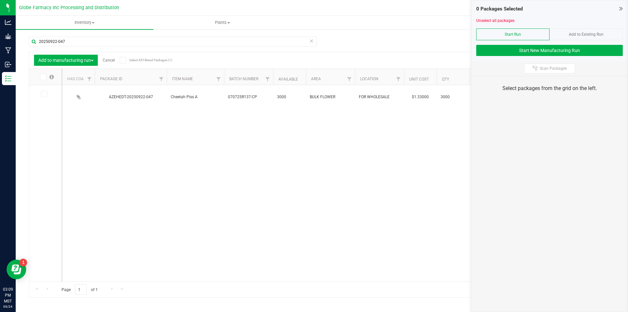
click at [622, 7] on icon at bounding box center [621, 8] width 4 height 7
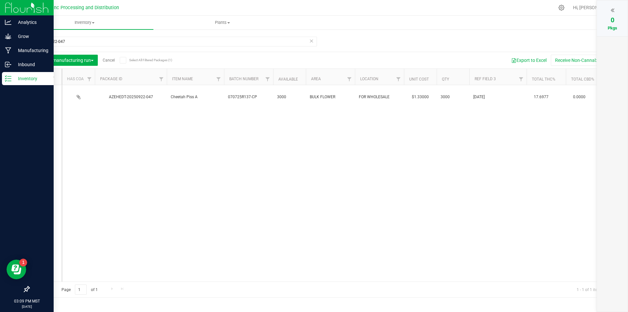
click at [21, 73] on div "Inventory" at bounding box center [28, 78] width 52 height 13
click at [24, 65] on p "Inbound" at bounding box center [30, 65] width 39 height 8
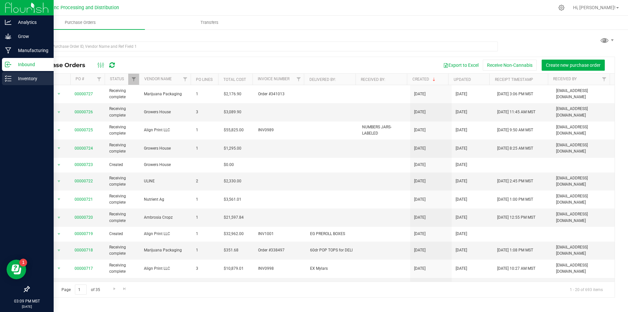
click at [20, 78] on p "Inventory" at bounding box center [30, 79] width 39 height 8
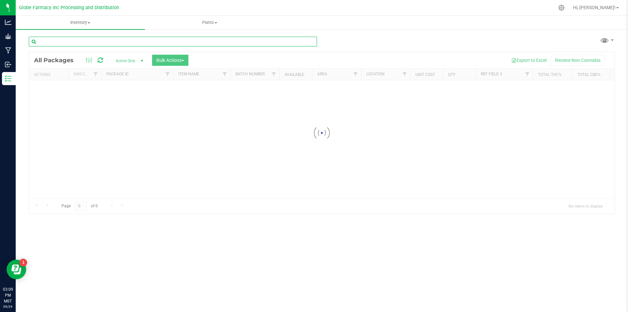
click at [99, 39] on div "Inventory All packages All inventory Waste log Create inventory Plants All plan…" at bounding box center [322, 164] width 612 height 296
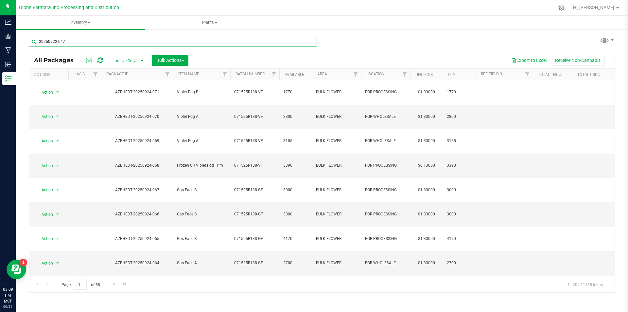
type input "20250922-047"
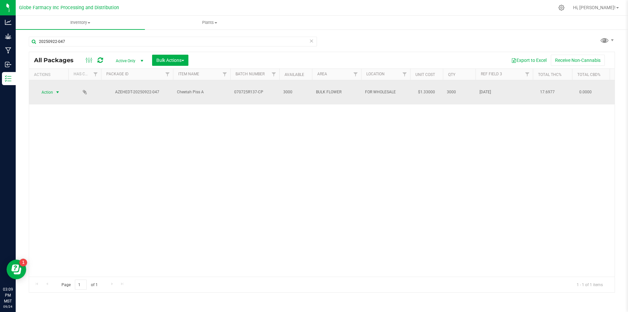
click at [57, 90] on span "select" at bounding box center [57, 92] width 5 height 5
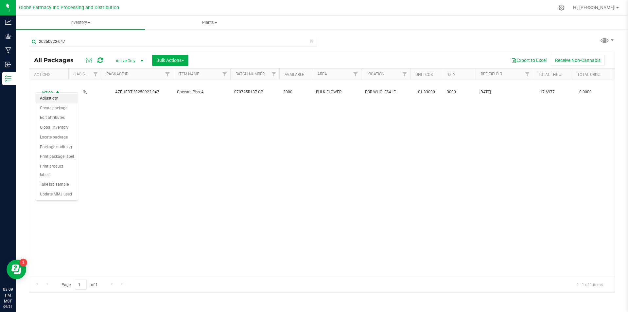
click at [54, 96] on li "Adjust qty" at bounding box center [57, 99] width 42 height 10
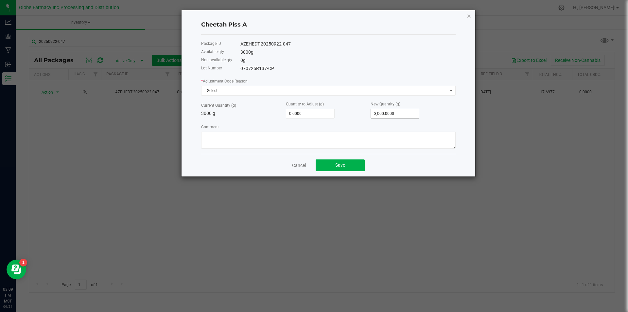
type input "3000"
click at [393, 113] on input "3000" at bounding box center [395, 113] width 48 height 9
type input "-3,000.0000"
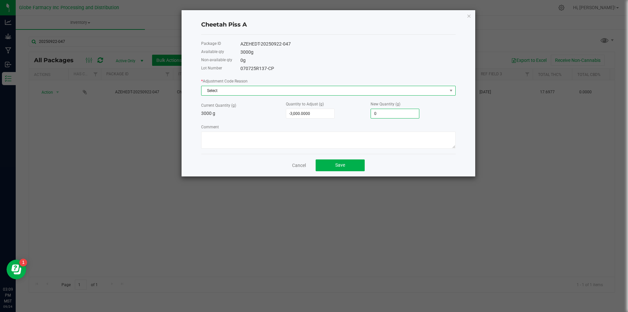
type input "0.0000"
drag, startPoint x: 332, startPoint y: 86, endPoint x: 331, endPoint y: 89, distance: 3.5
click at [332, 86] on span "Select" at bounding box center [325, 90] width 246 height 9
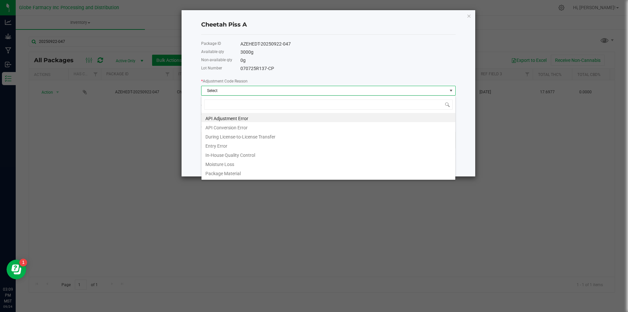
scroll to position [10, 255]
click at [250, 143] on li "Entry Error" at bounding box center [329, 144] width 254 height 9
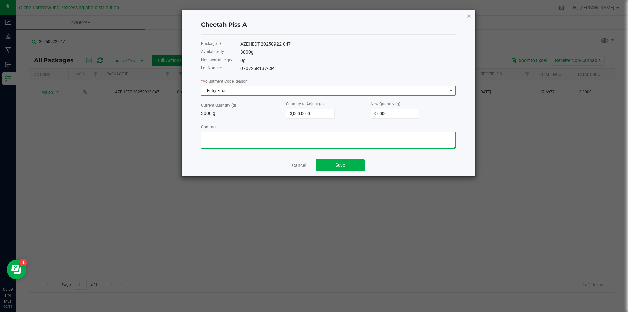
click at [249, 140] on textarea "Comment" at bounding box center [328, 140] width 255 height 17
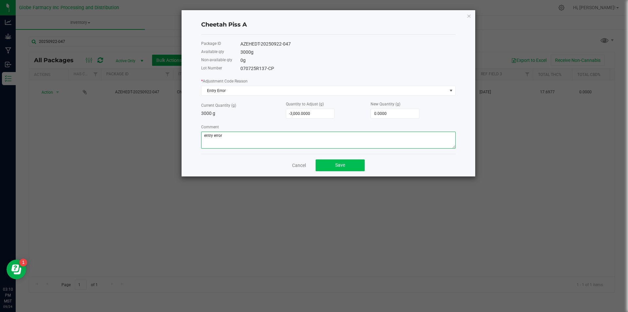
type textarea "entry error"
click at [323, 170] on button "Save" at bounding box center [340, 165] width 49 height 12
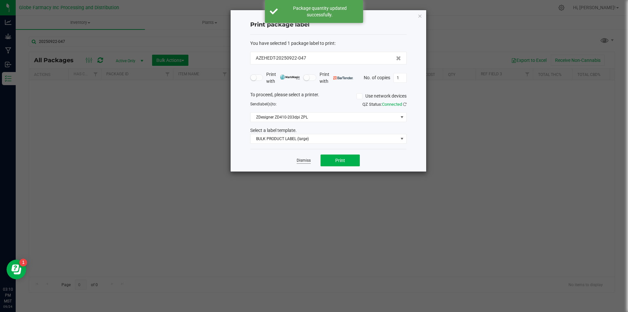
click at [300, 159] on link "Dismiss" at bounding box center [304, 161] width 14 height 6
